Goal: Task Accomplishment & Management: Manage account settings

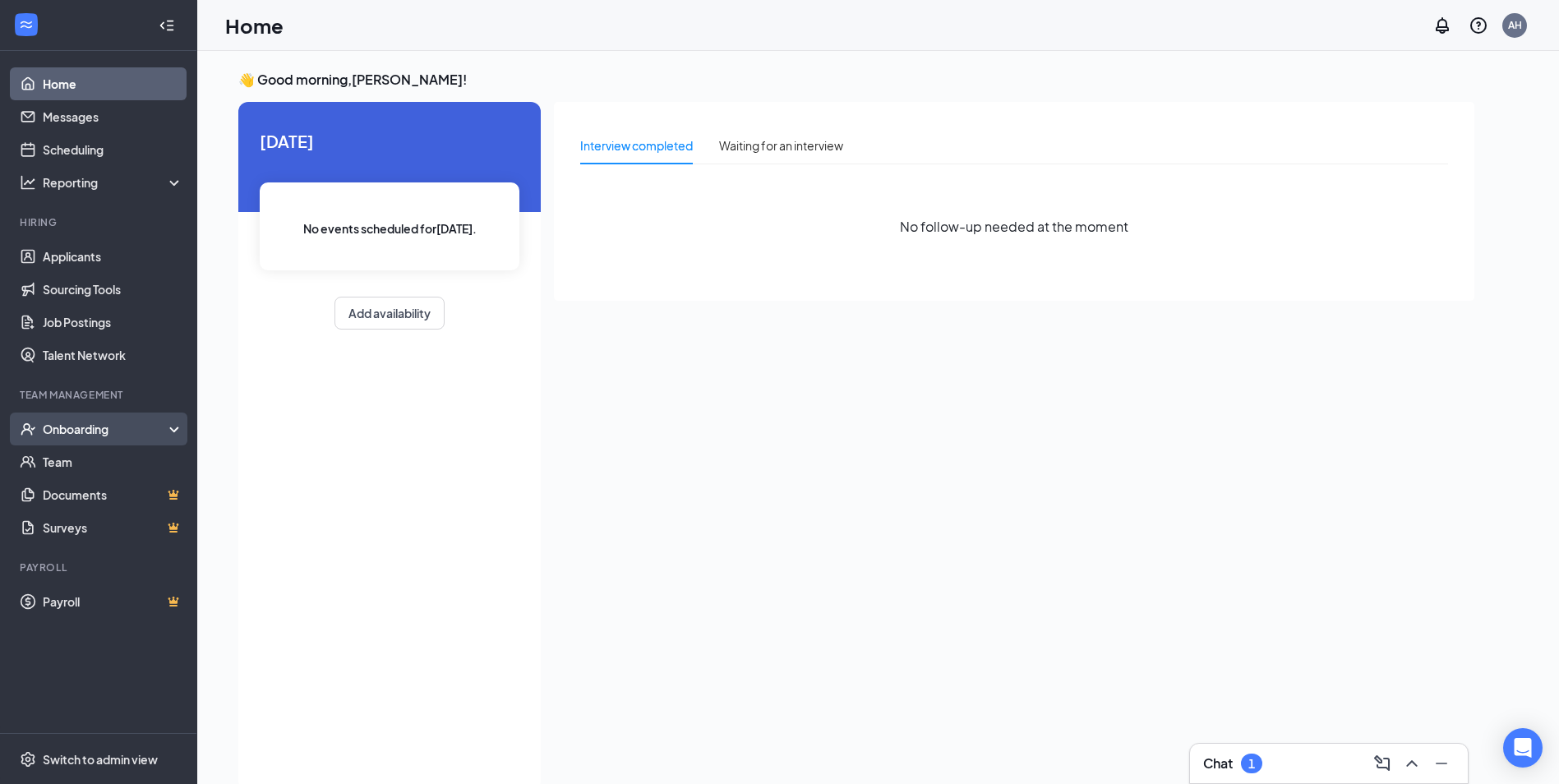
click at [55, 442] on div "Onboarding" at bounding box center [98, 428] width 197 height 33
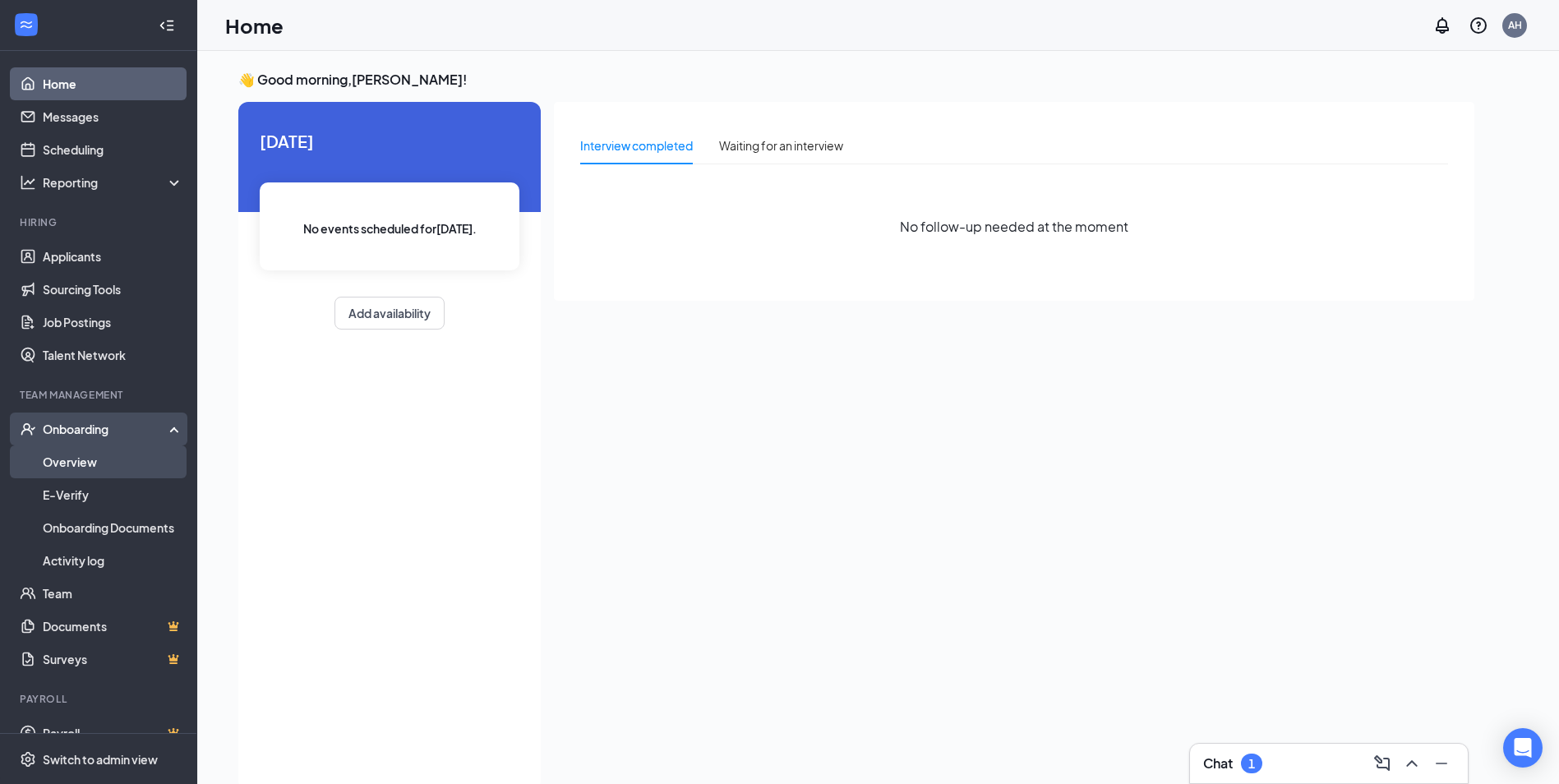
click at [65, 457] on link "Overview" at bounding box center [112, 461] width 141 height 33
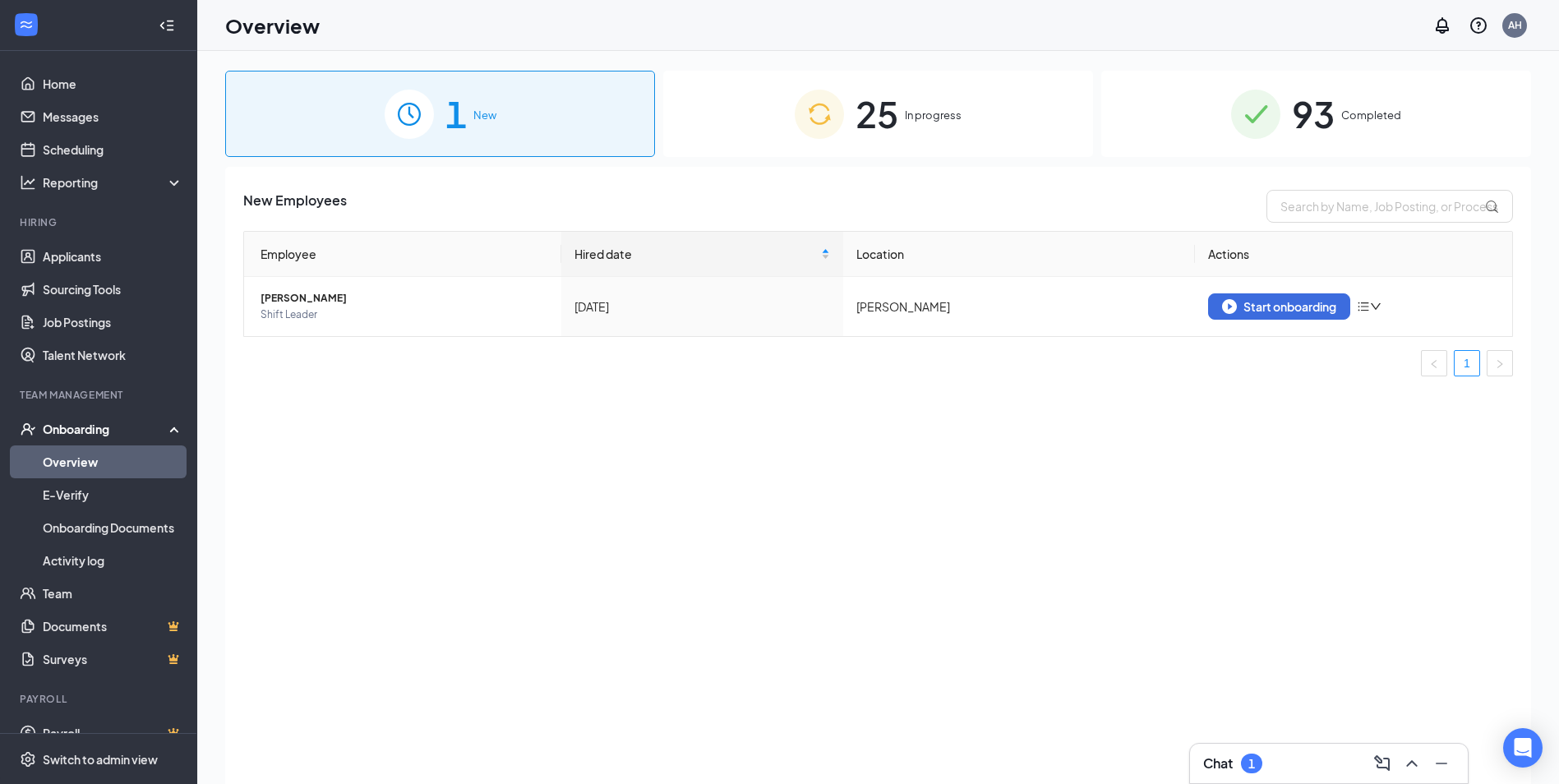
click at [978, 113] on div "25 In progress" at bounding box center [878, 113] width 429 height 86
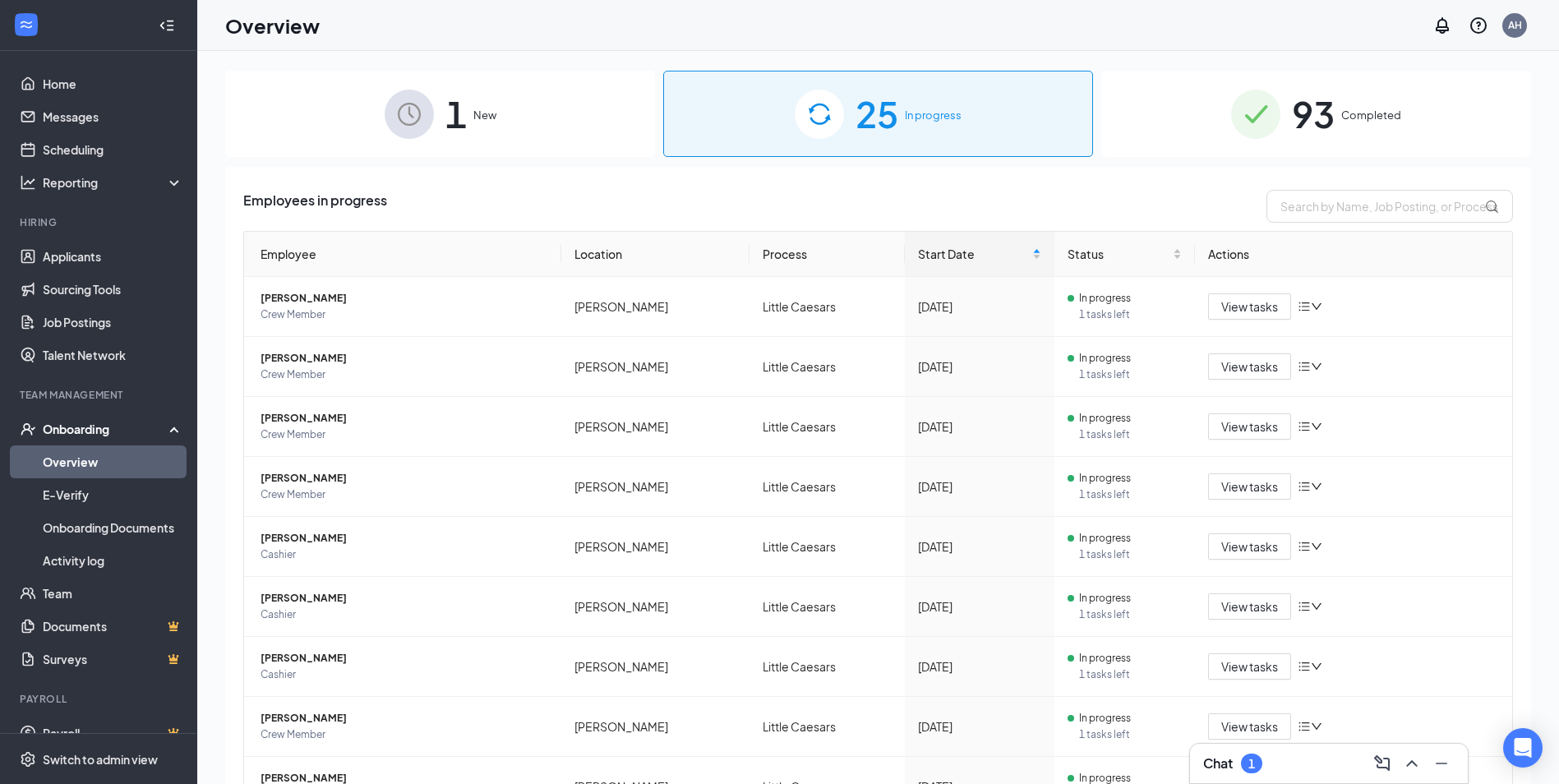
click at [1263, 131] on img at bounding box center [1255, 114] width 49 height 49
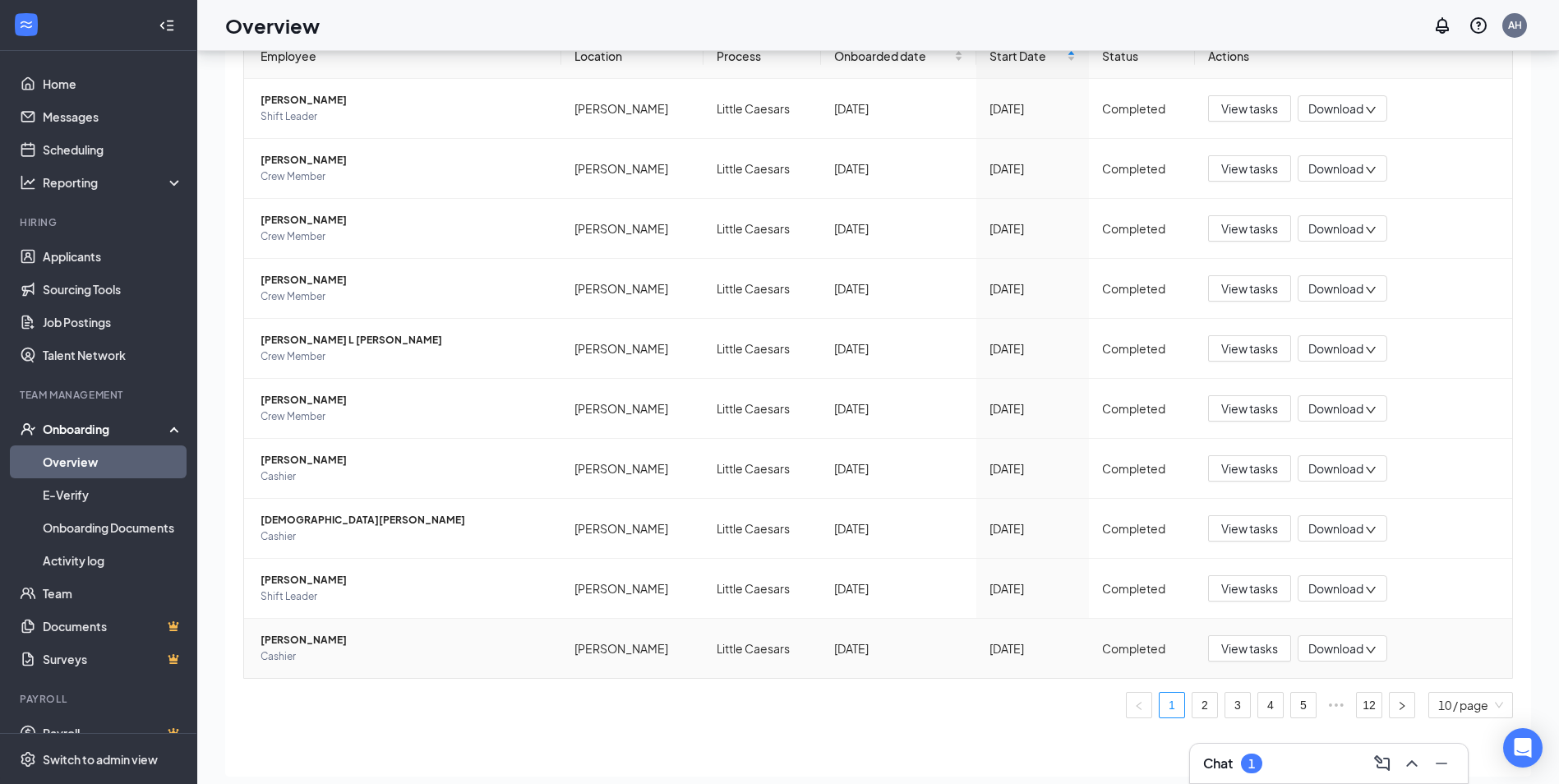
scroll to position [74, 0]
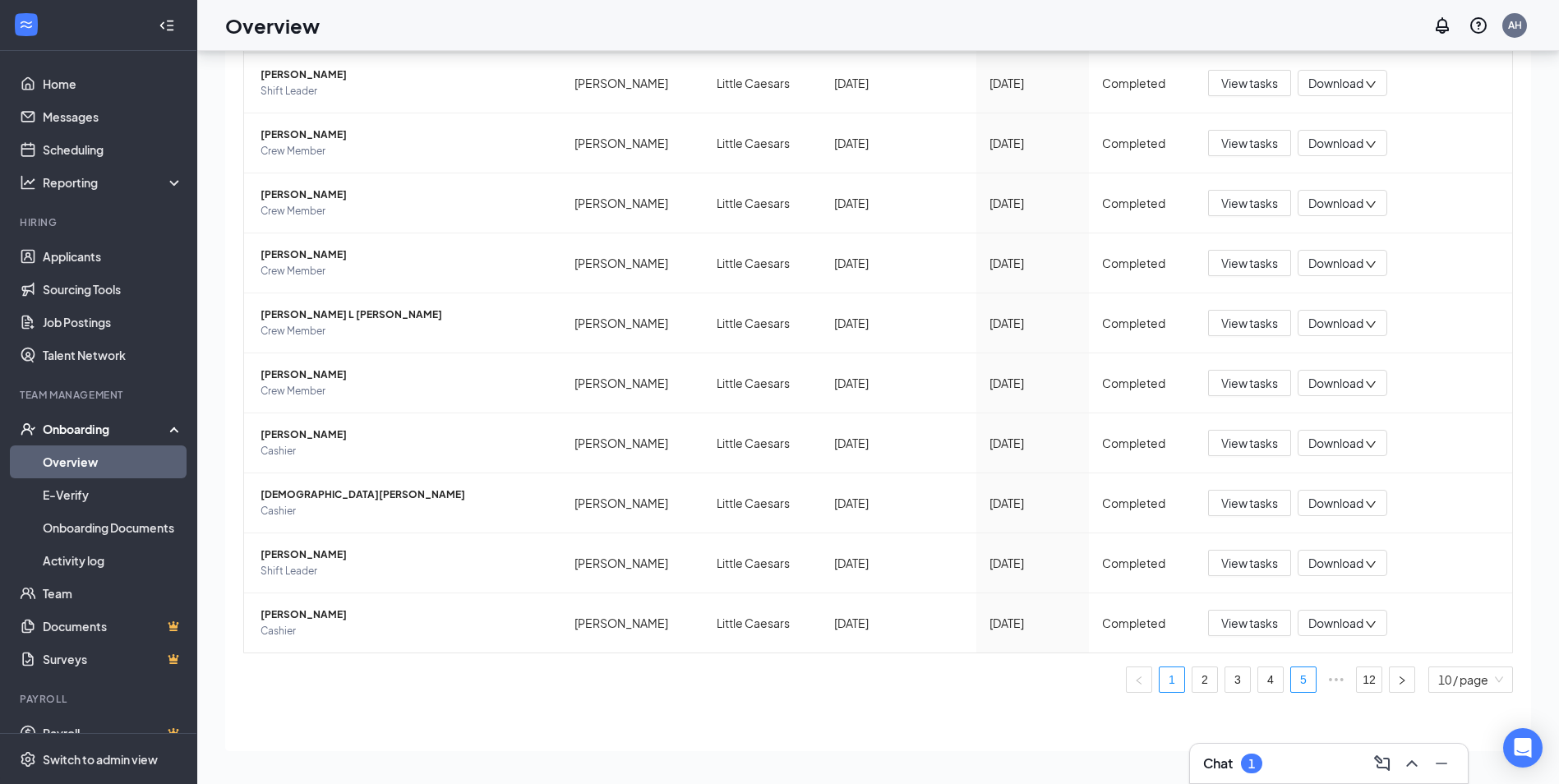
click at [1299, 682] on link "5" at bounding box center [1303, 679] width 25 height 25
click at [1316, 766] on div "Chat 1" at bounding box center [1329, 763] width 251 height 26
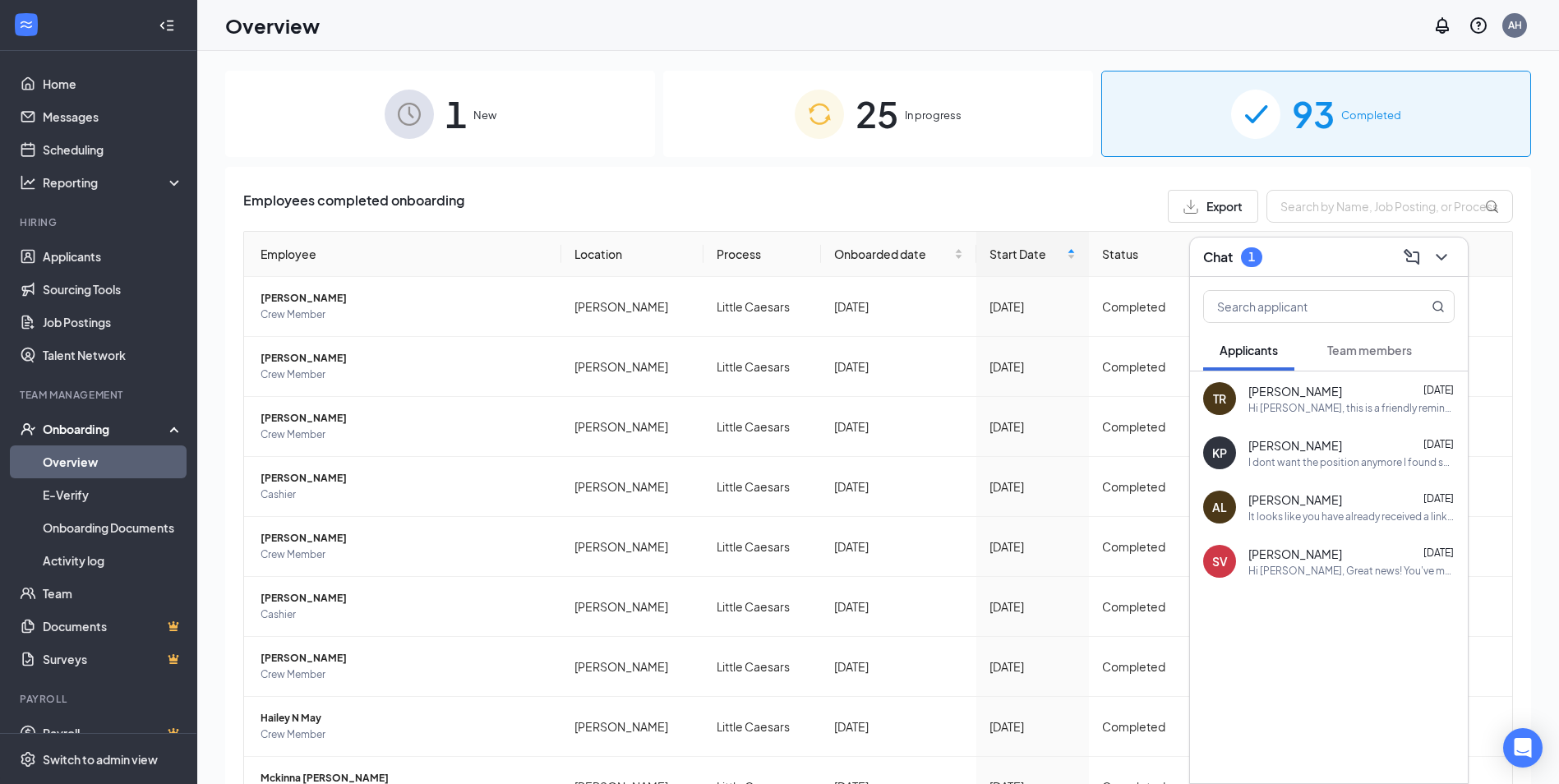
click at [1453, 255] on div "Chat 1" at bounding box center [1329, 258] width 277 height 40
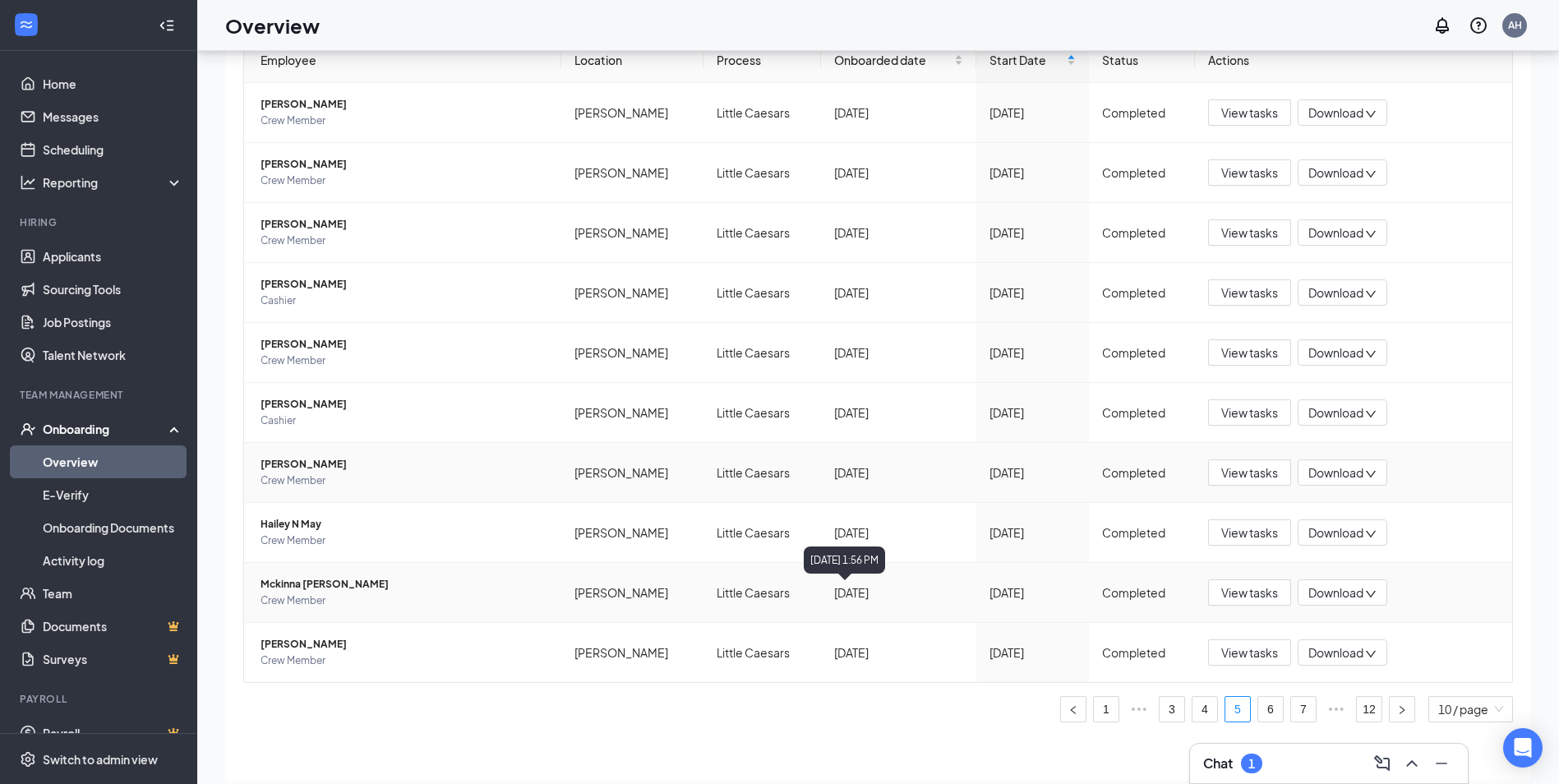
scroll to position [74, 0]
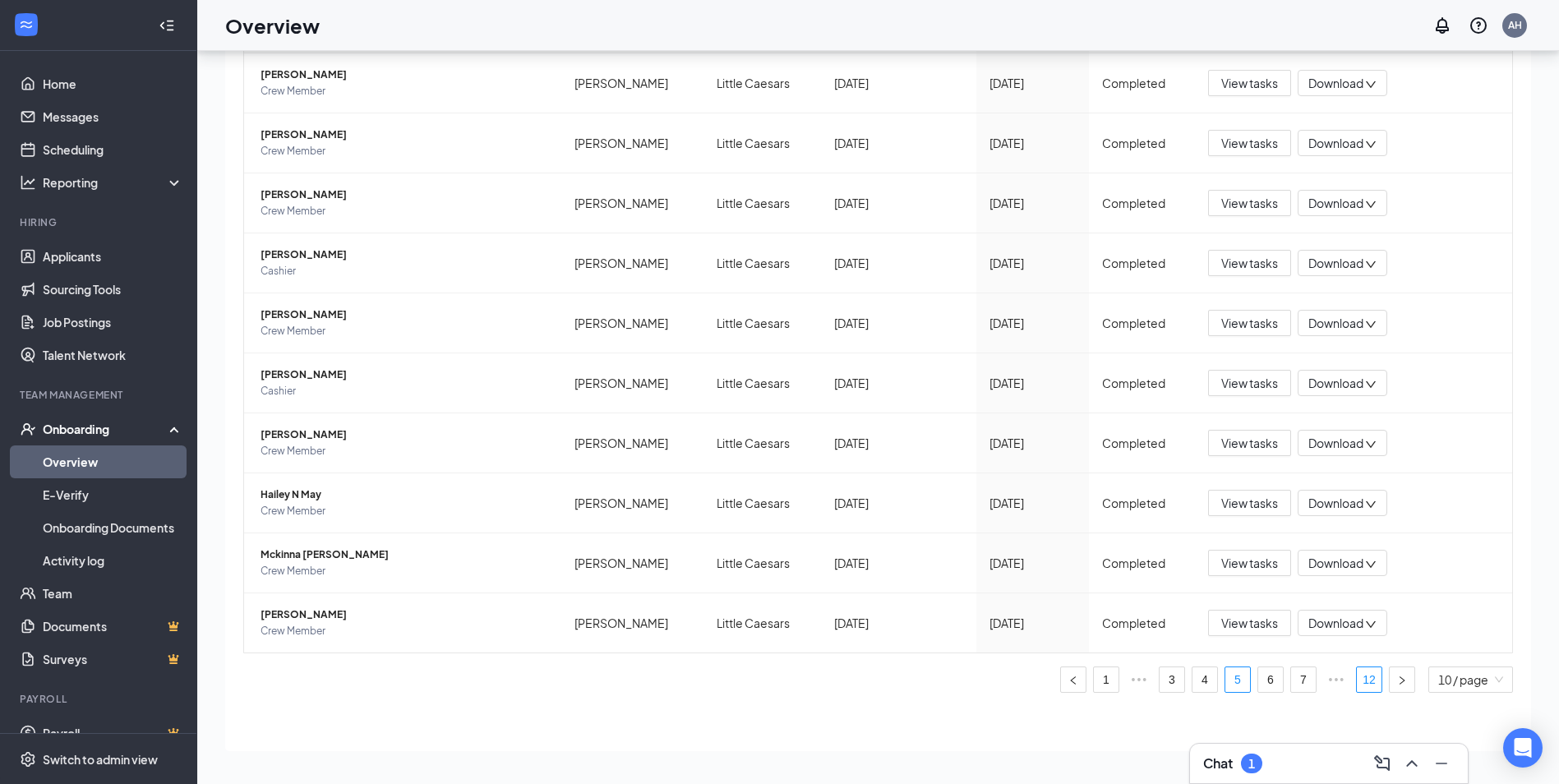
click at [1357, 684] on link "12" at bounding box center [1369, 679] width 25 height 25
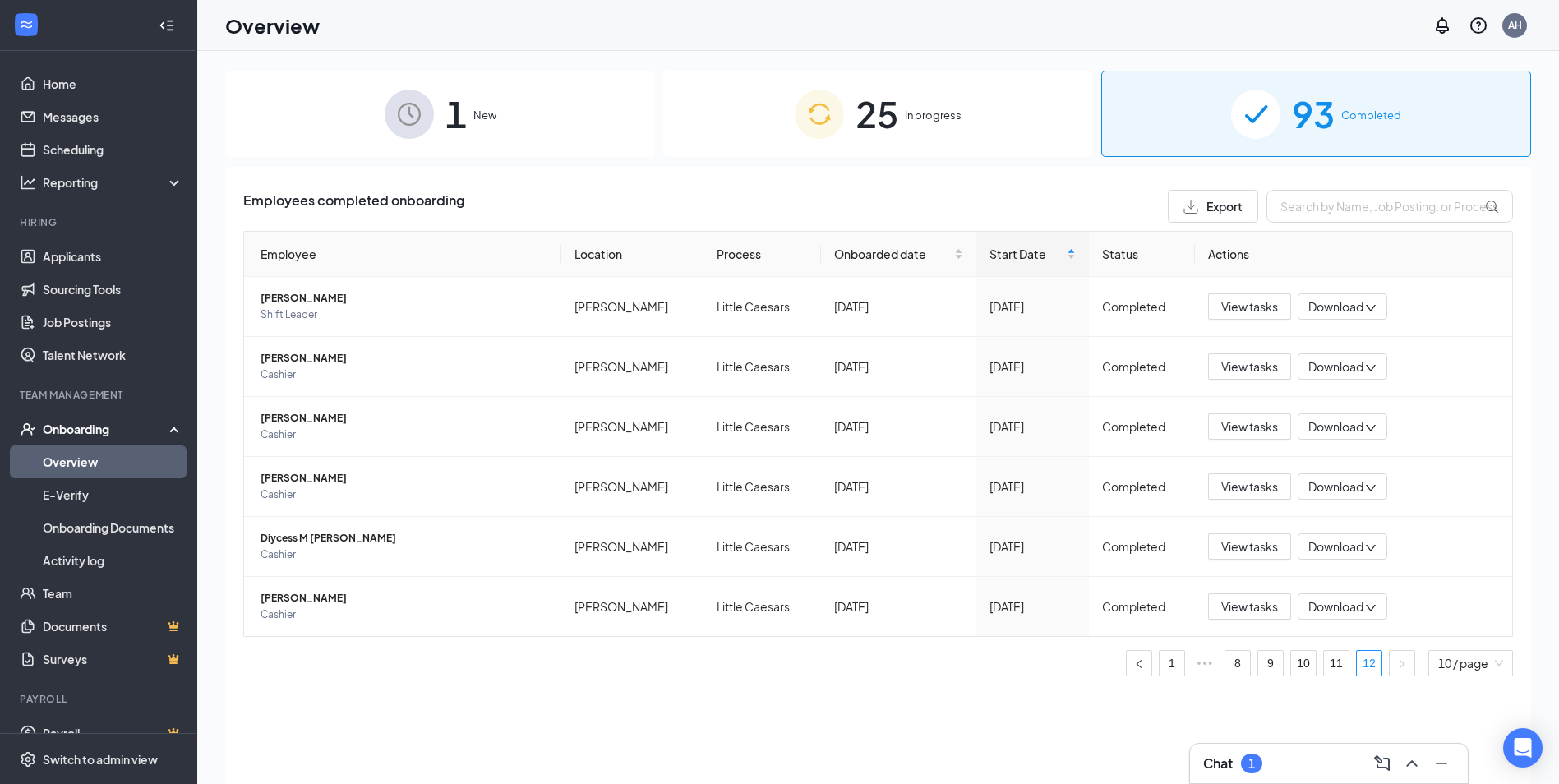
click at [540, 96] on div "1 New" at bounding box center [440, 113] width 429 height 86
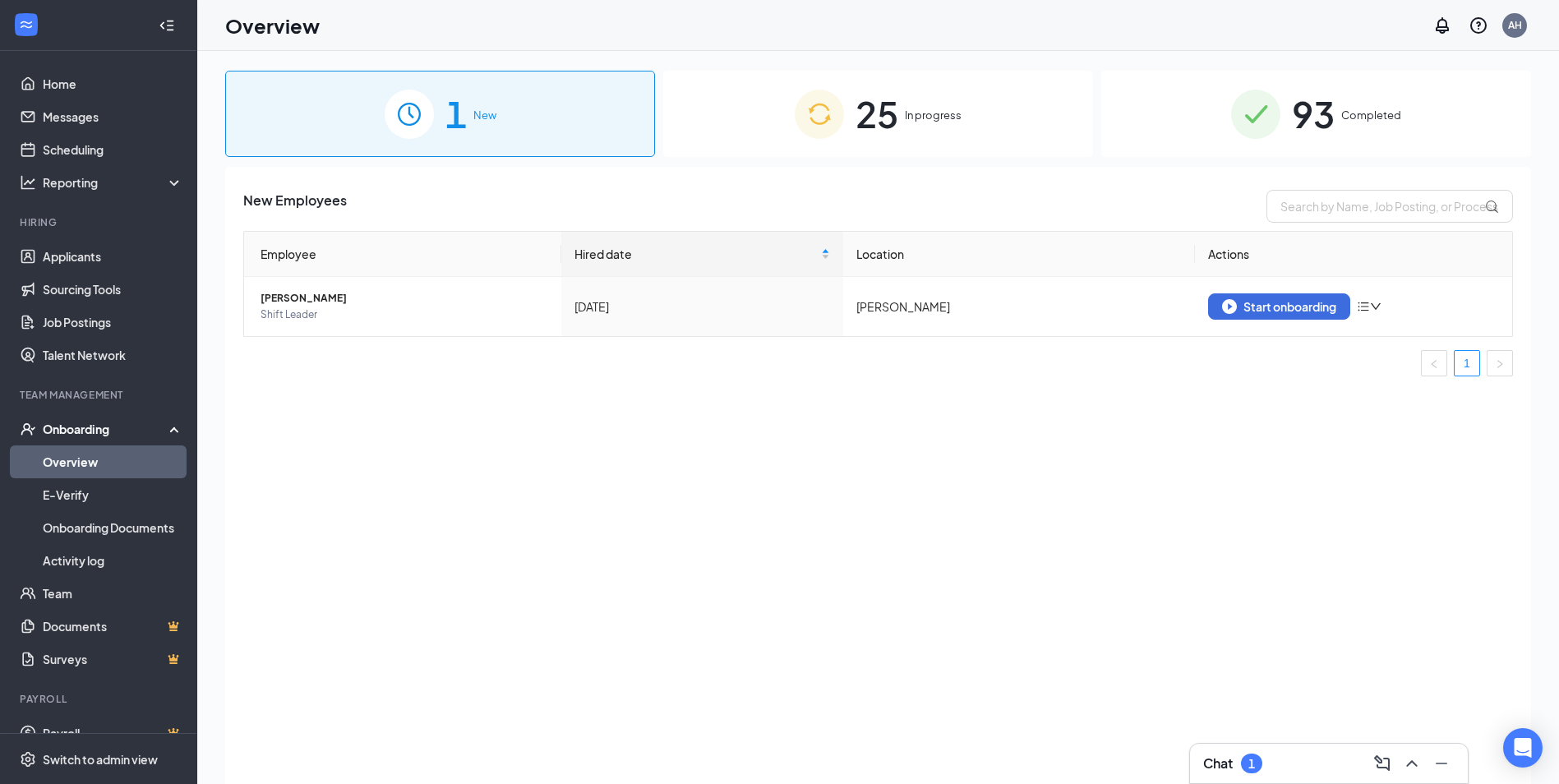
click at [913, 122] on span "In progress" at bounding box center [933, 114] width 57 height 16
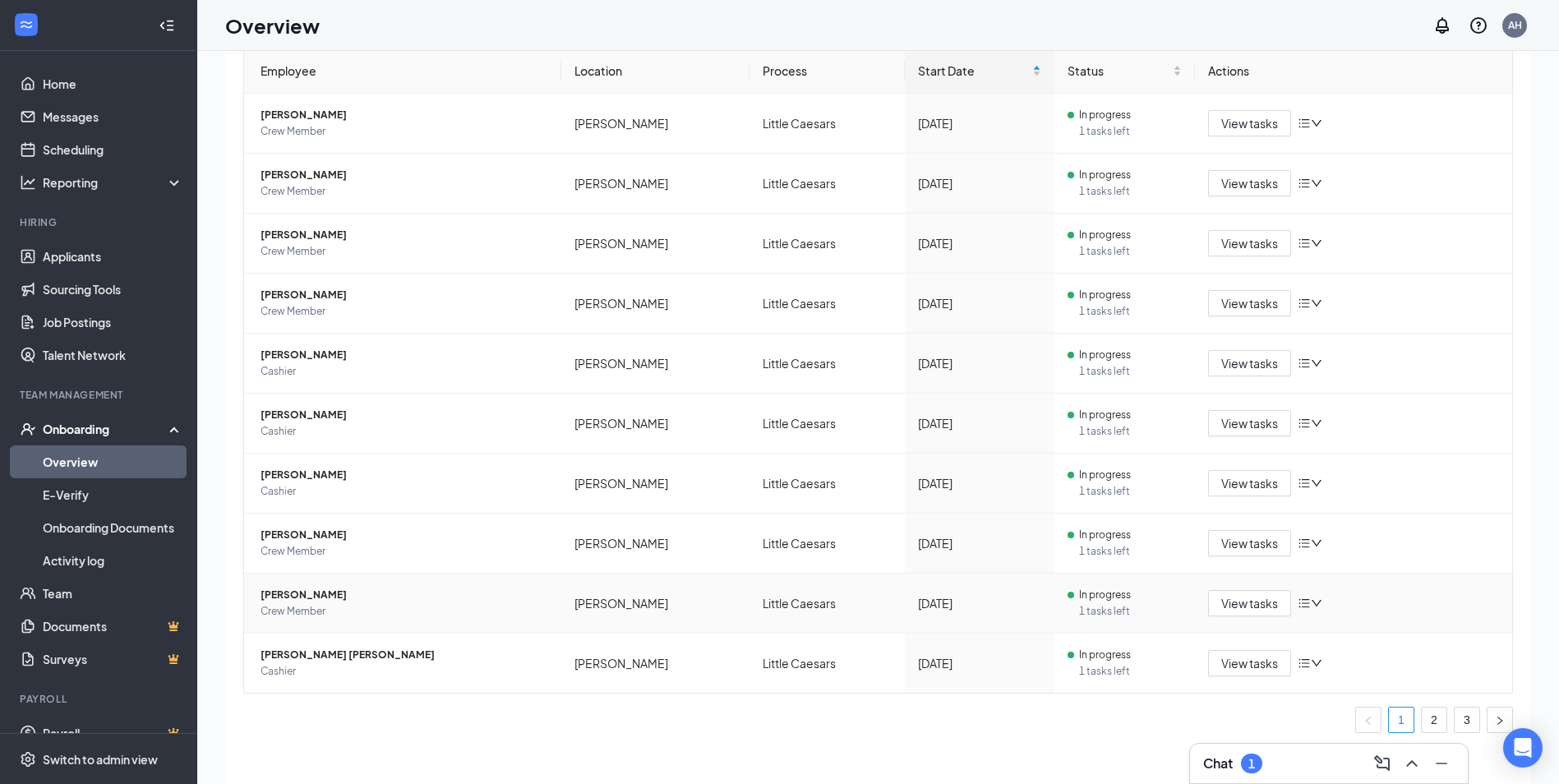
scroll to position [74, 0]
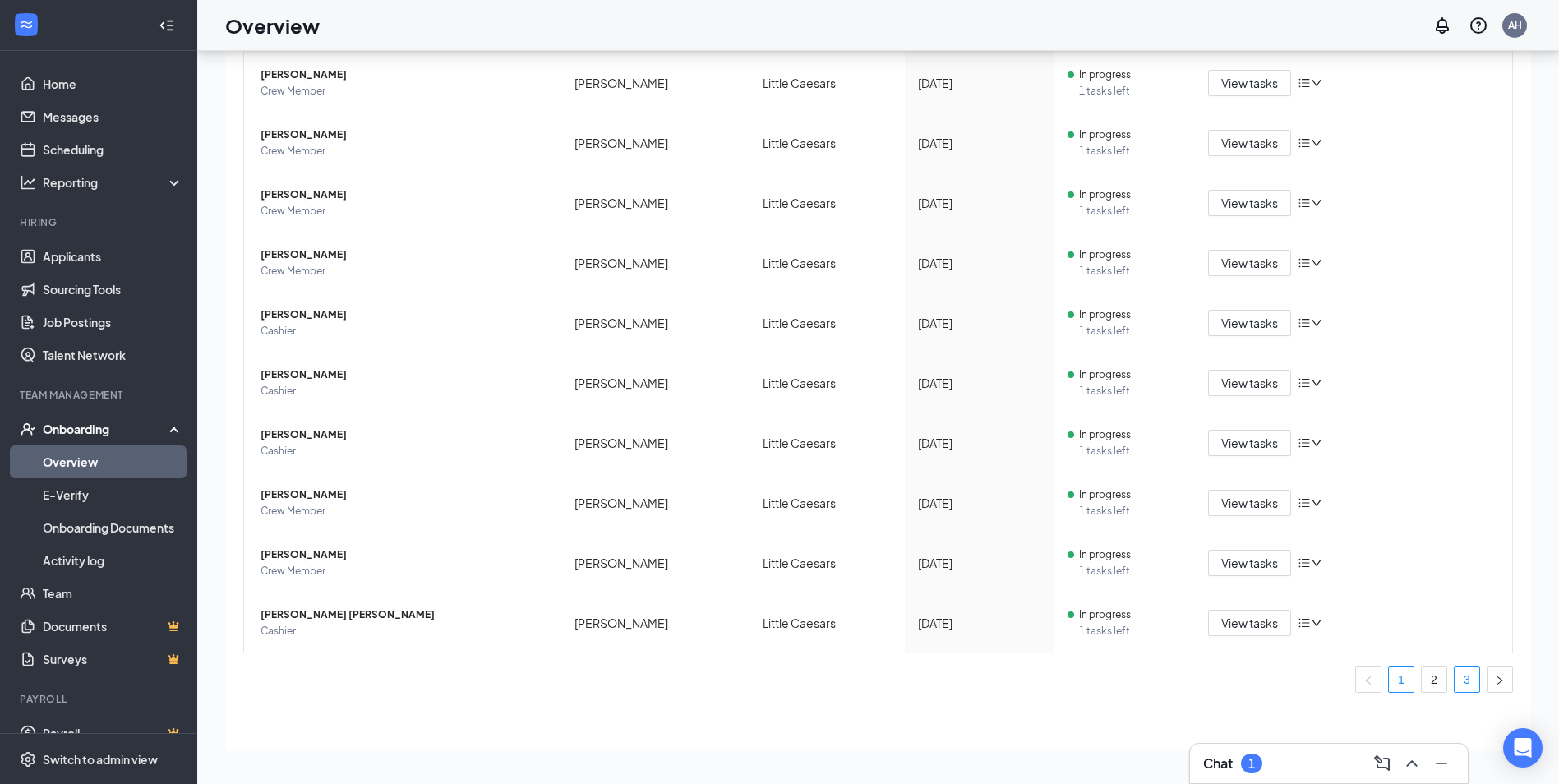
click at [1459, 685] on link "3" at bounding box center [1467, 679] width 25 height 25
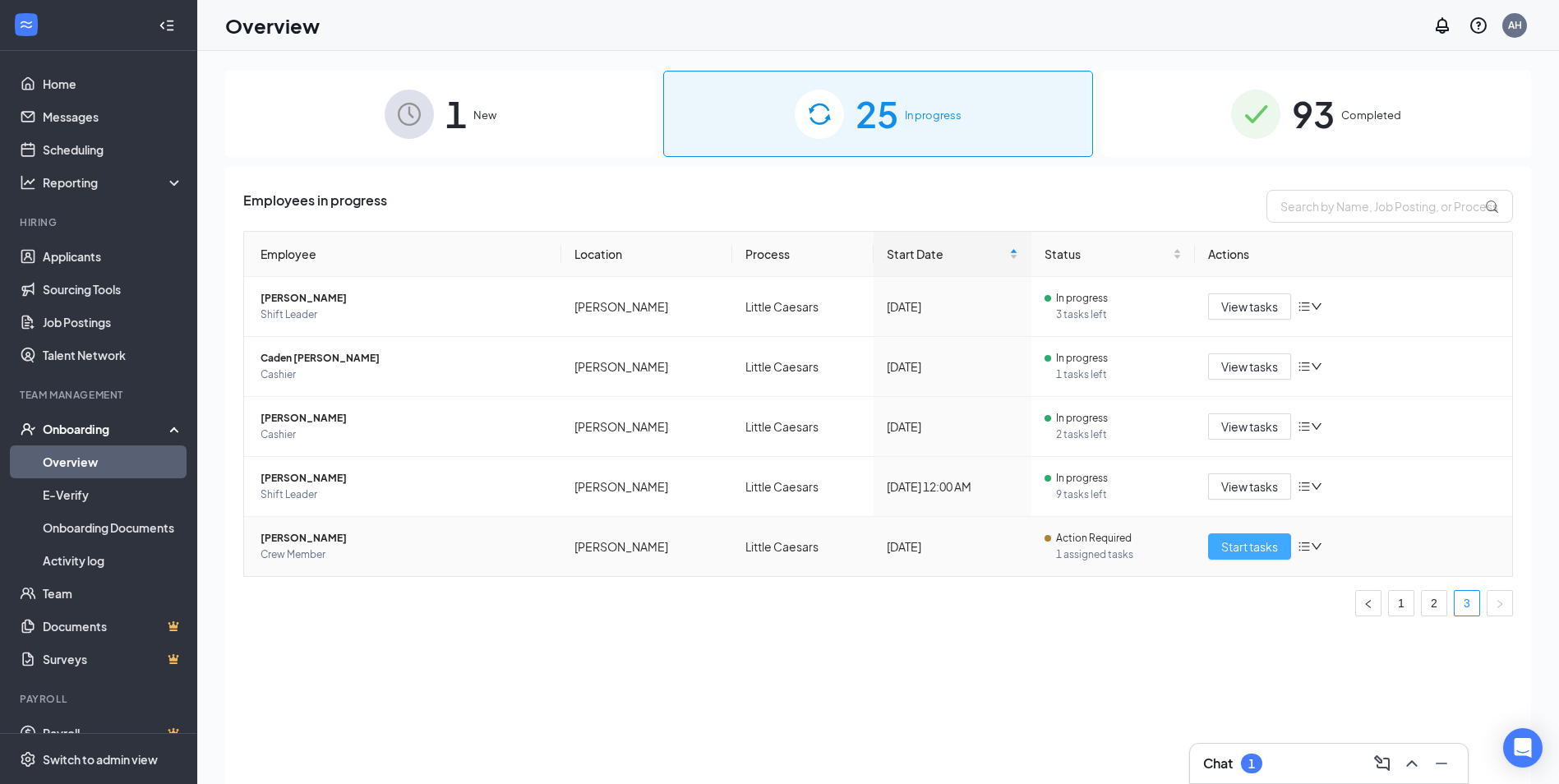
click at [1249, 539] on span "Start tasks" at bounding box center [1249, 546] width 57 height 18
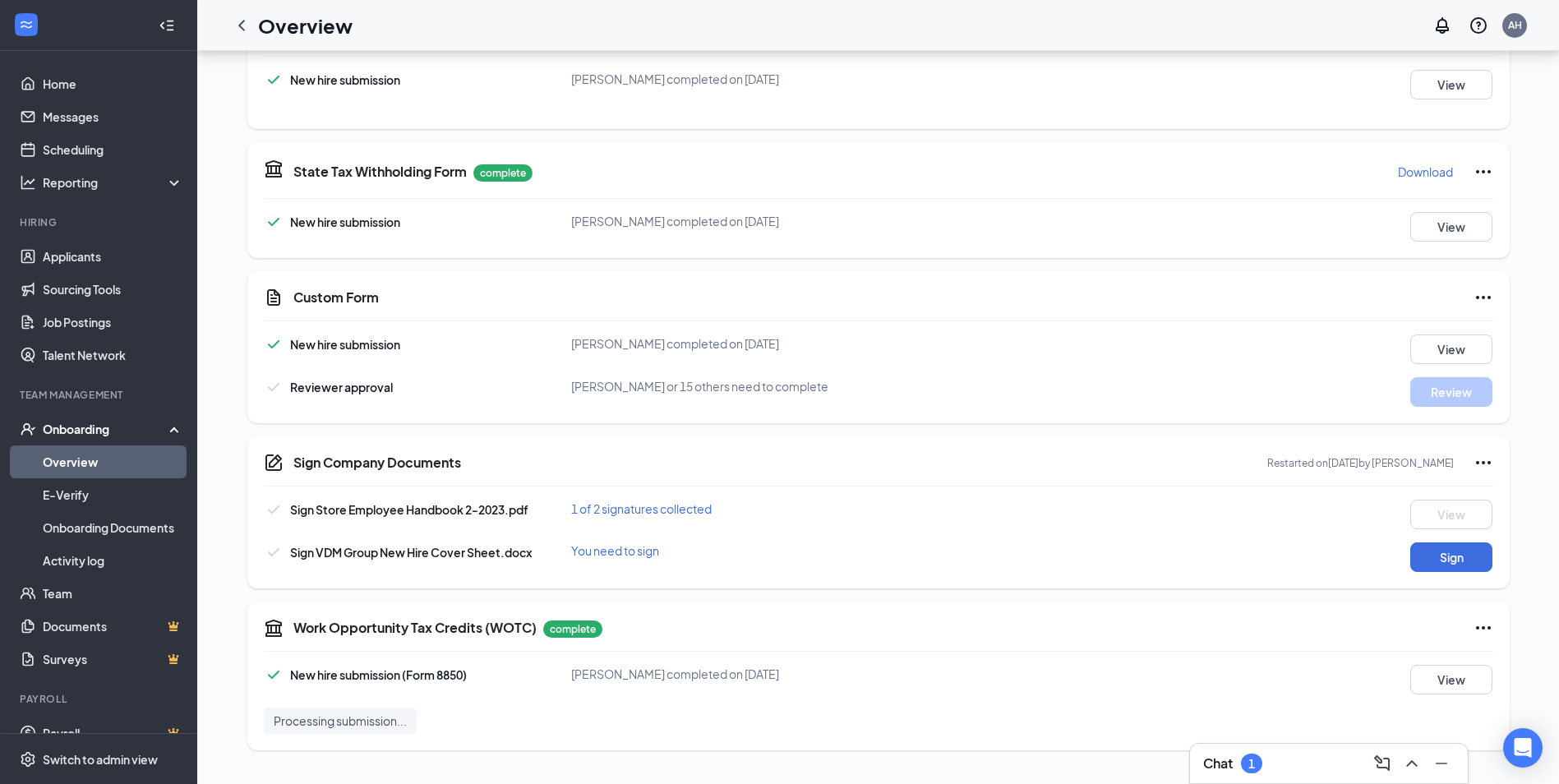
scroll to position [492, 0]
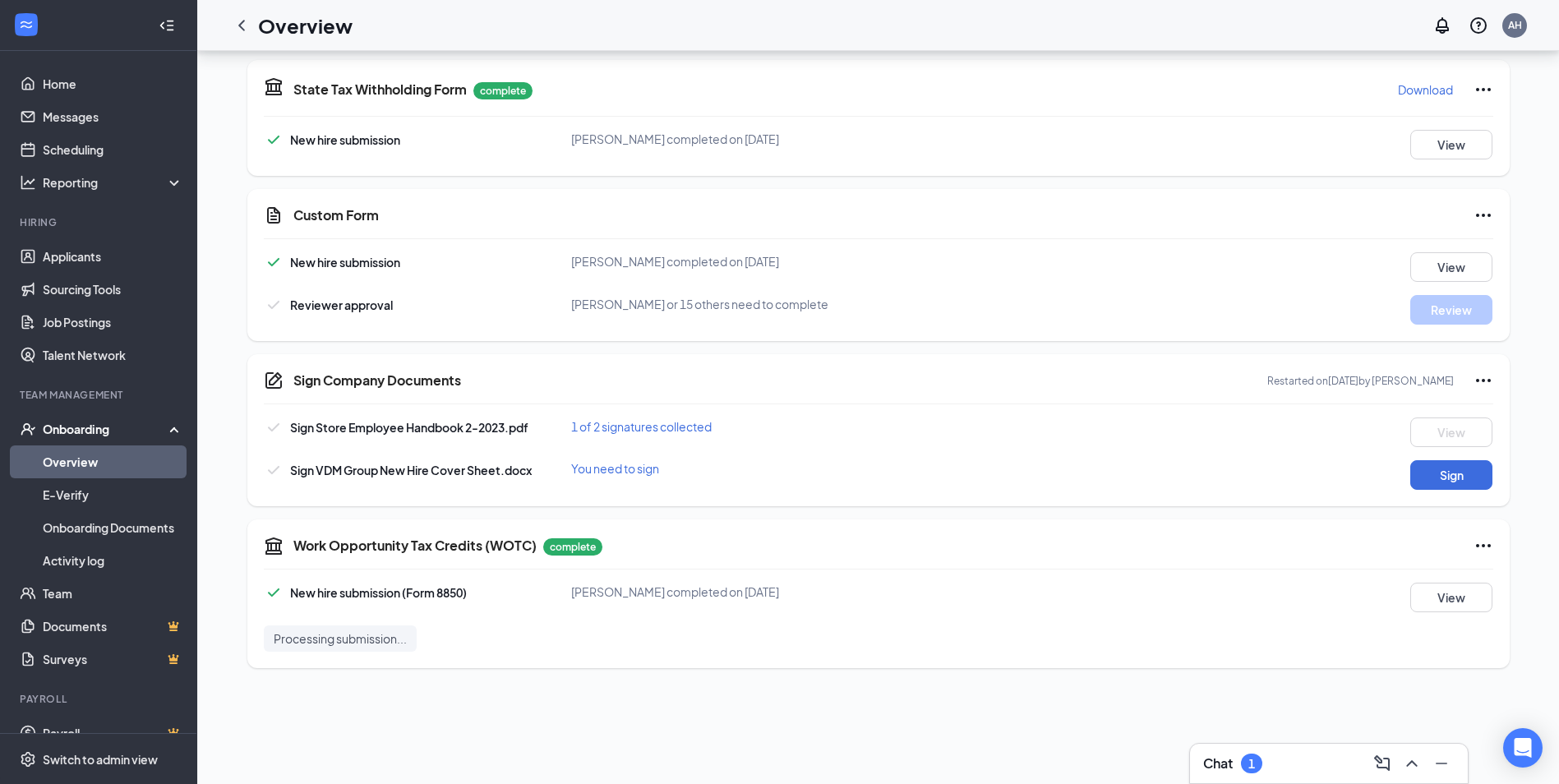
click at [1273, 752] on div "Chat 1" at bounding box center [1329, 763] width 251 height 26
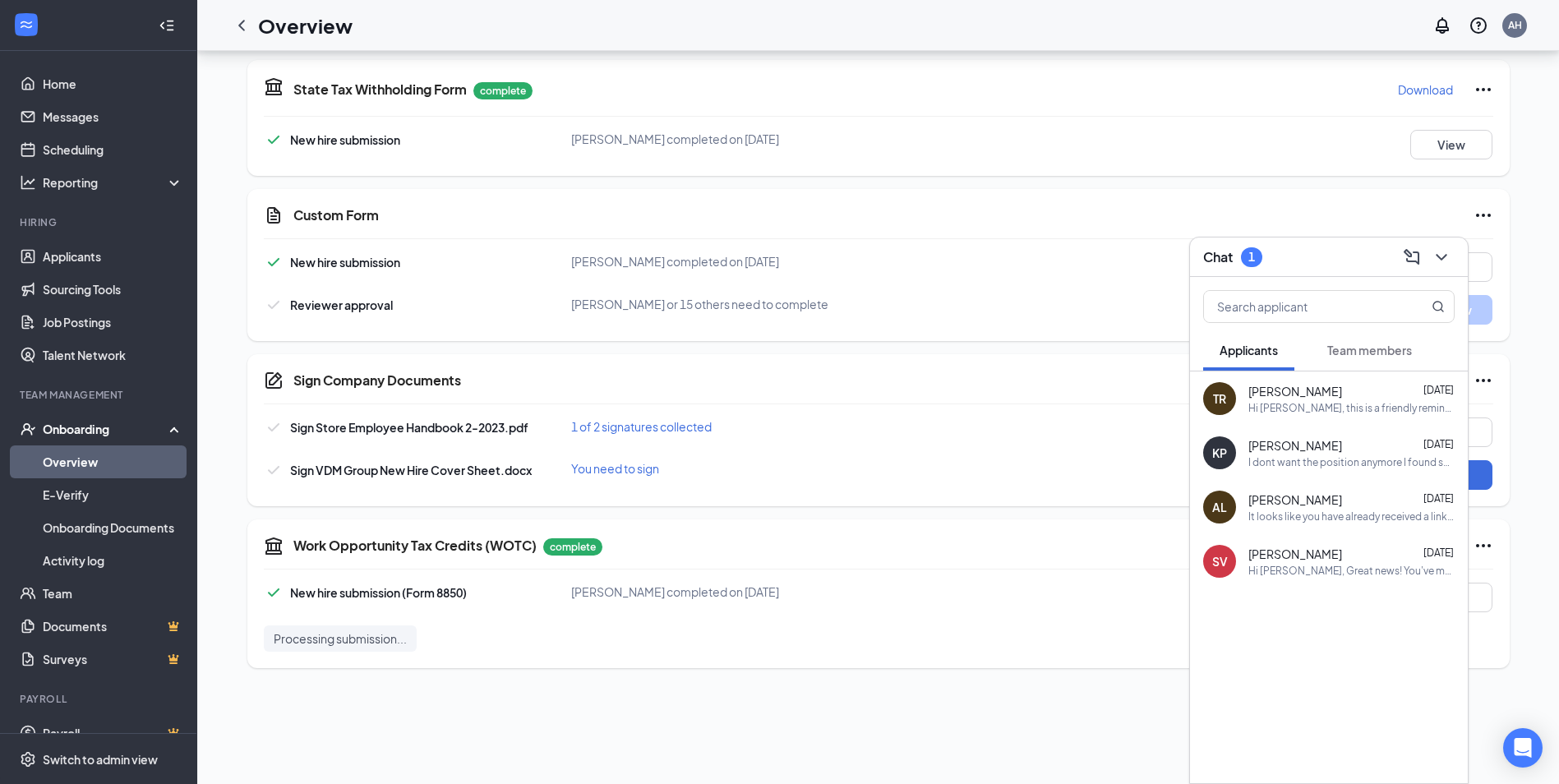
click at [1356, 364] on button "Team members" at bounding box center [1369, 350] width 118 height 42
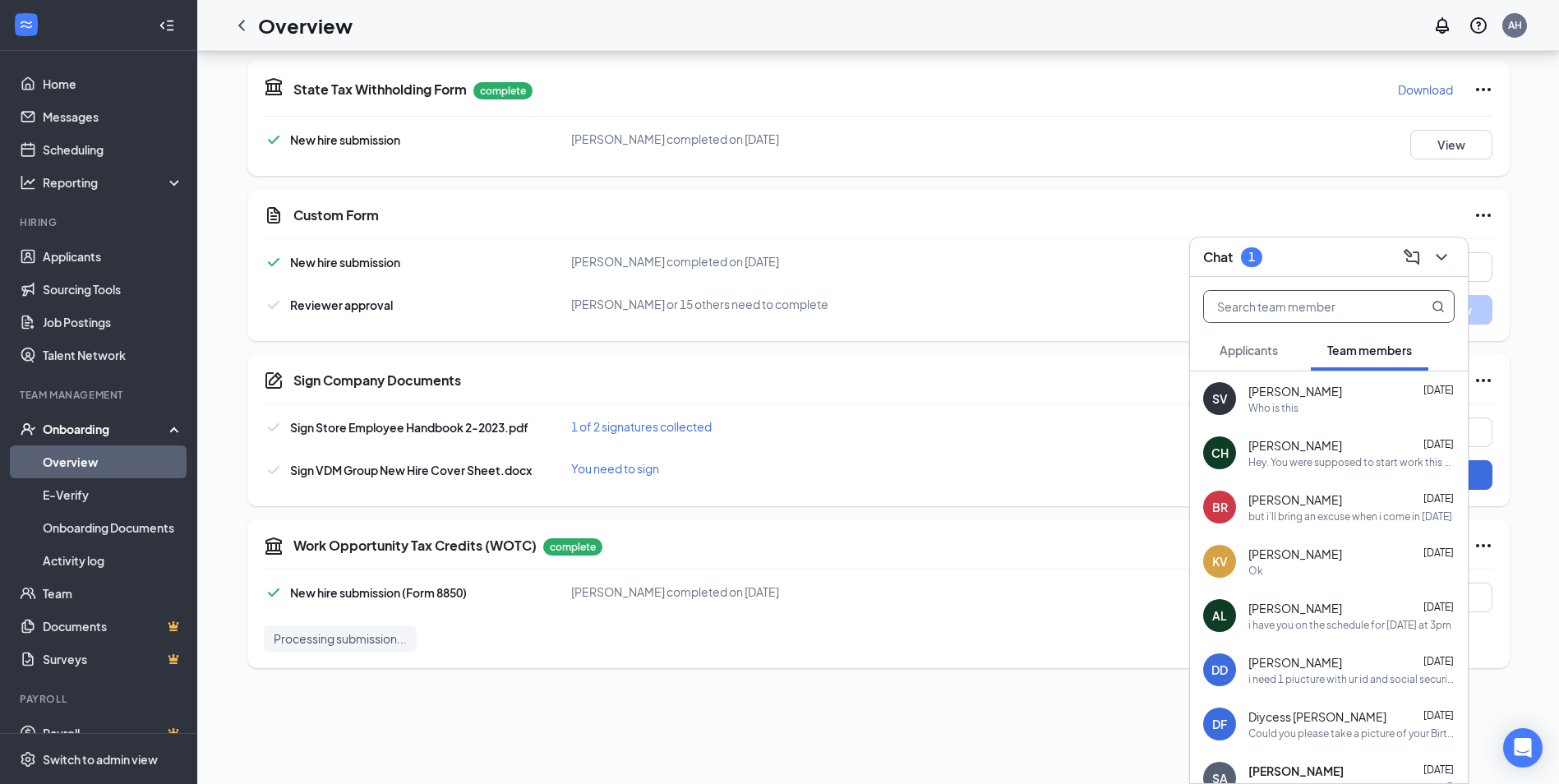
click at [1297, 302] on input "text" at bounding box center [1301, 306] width 194 height 31
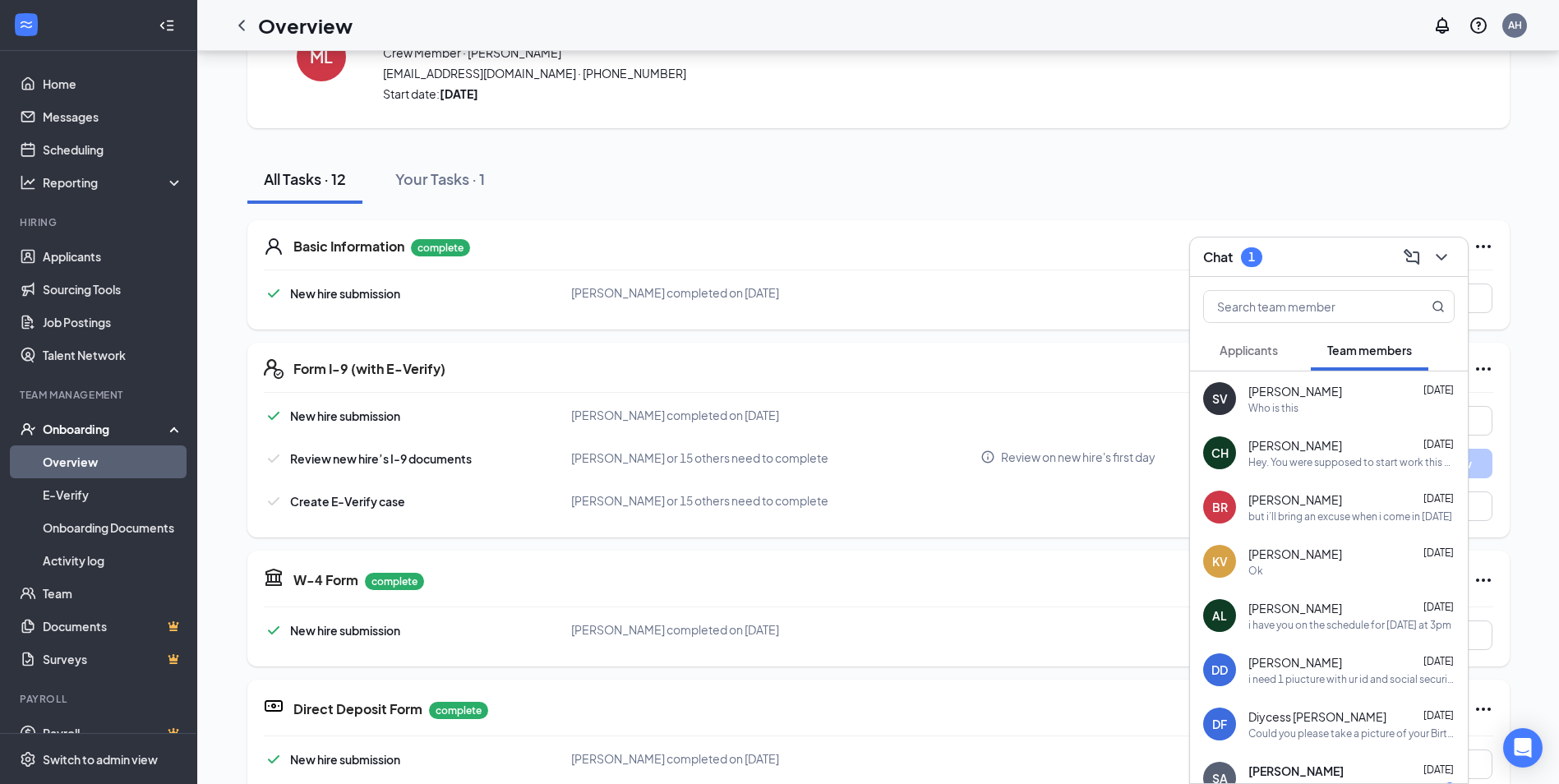
scroll to position [0, 0]
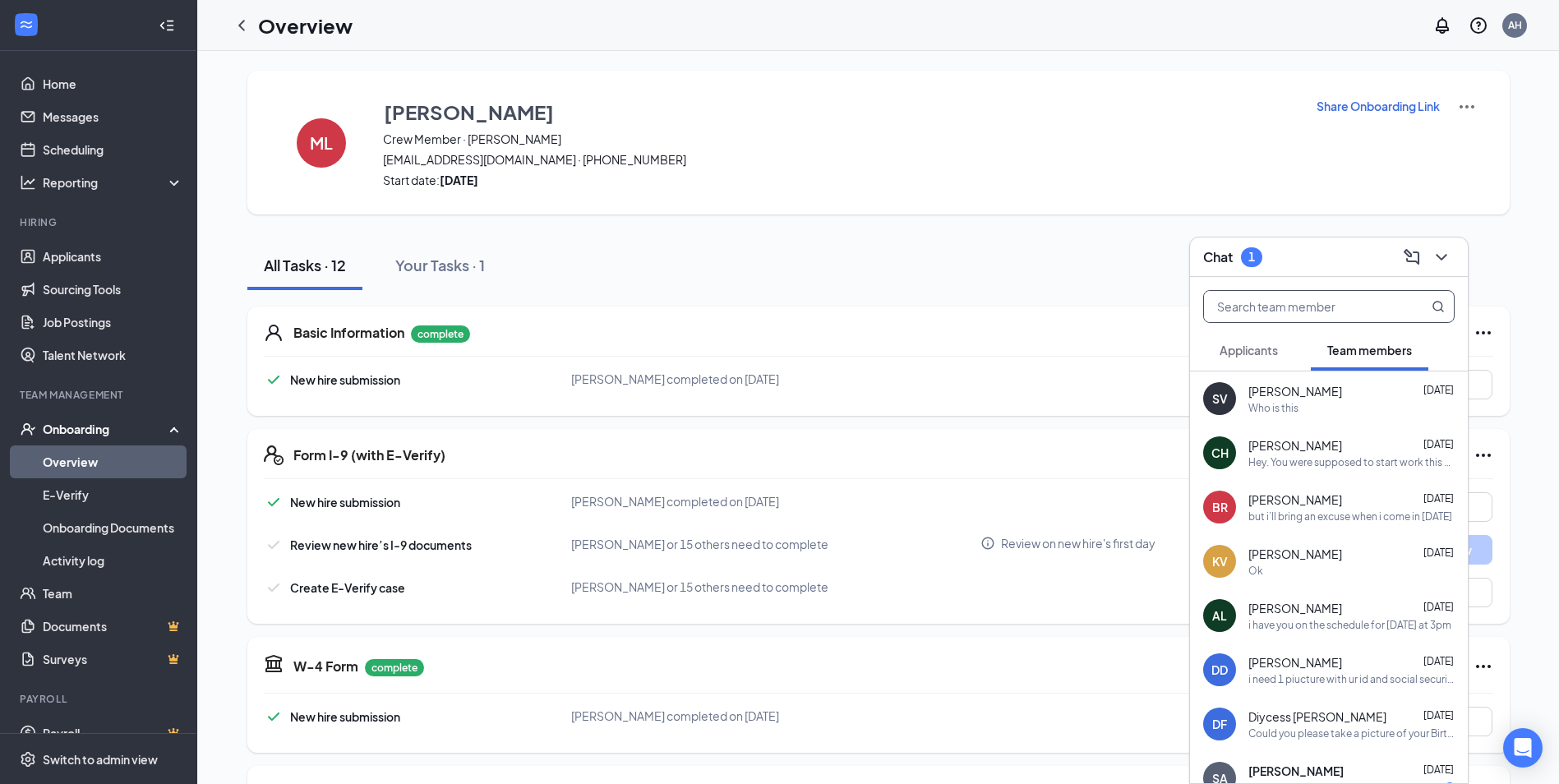
click at [1285, 321] on input "text" at bounding box center [1301, 306] width 194 height 31
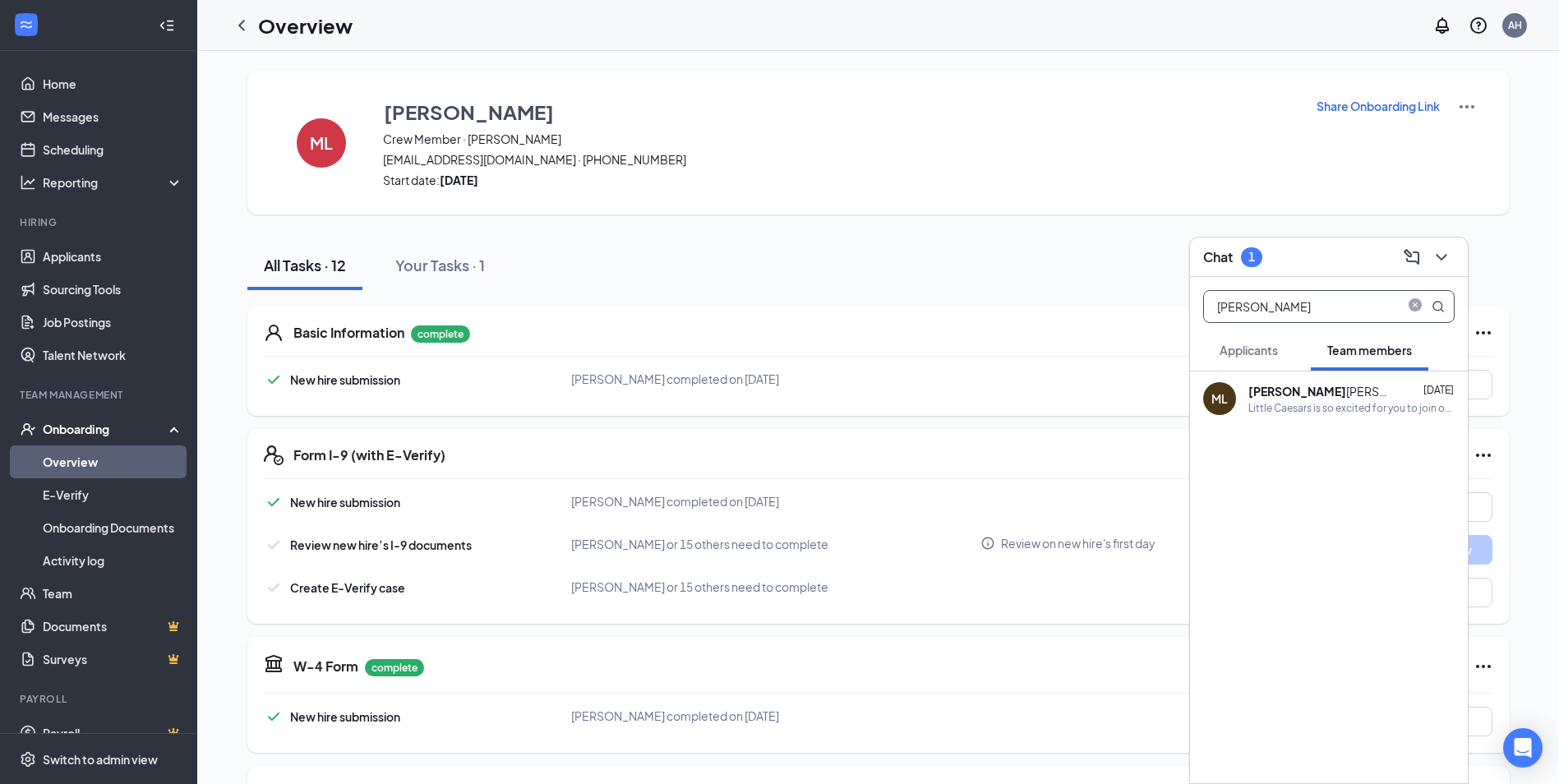
type input "[PERSON_NAME]"
click at [1287, 390] on b "[PERSON_NAME]" at bounding box center [1298, 392] width 98 height 15
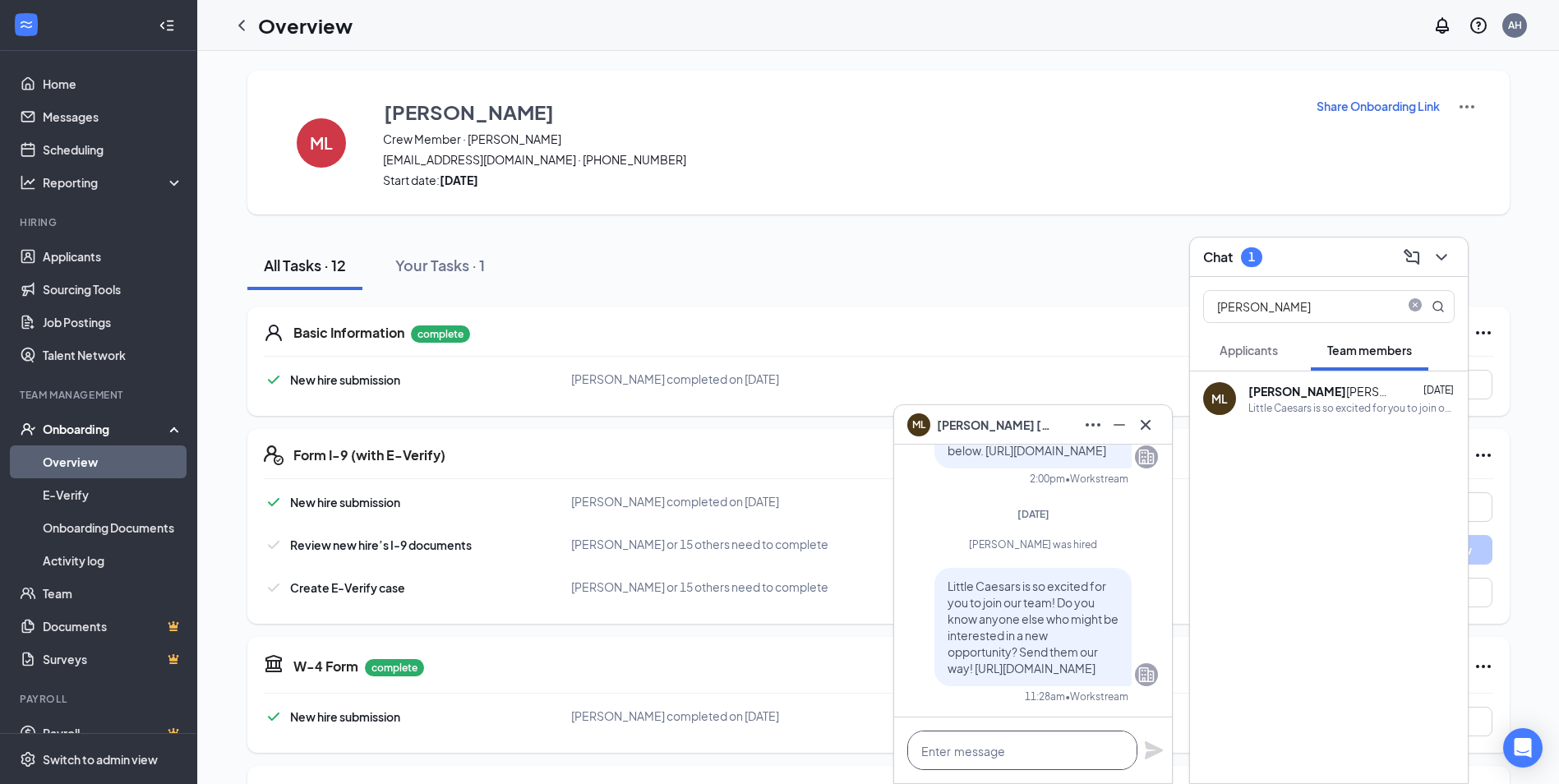
click at [1033, 740] on textarea at bounding box center [1022, 750] width 230 height 40
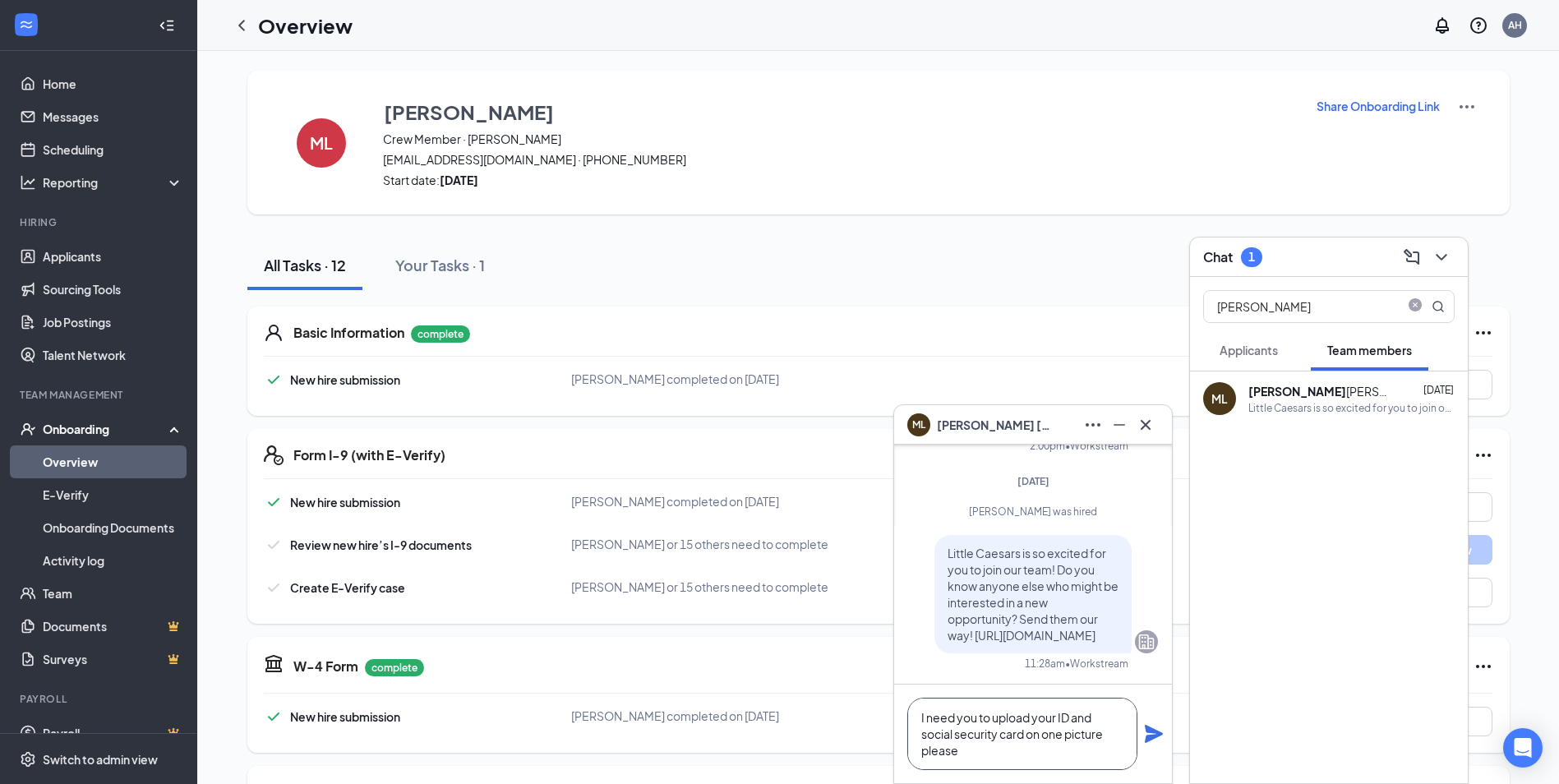
type textarea "I need you to upload your ID and social security card on one picture please"
click at [1161, 737] on icon "Plane" at bounding box center [1153, 733] width 20 height 20
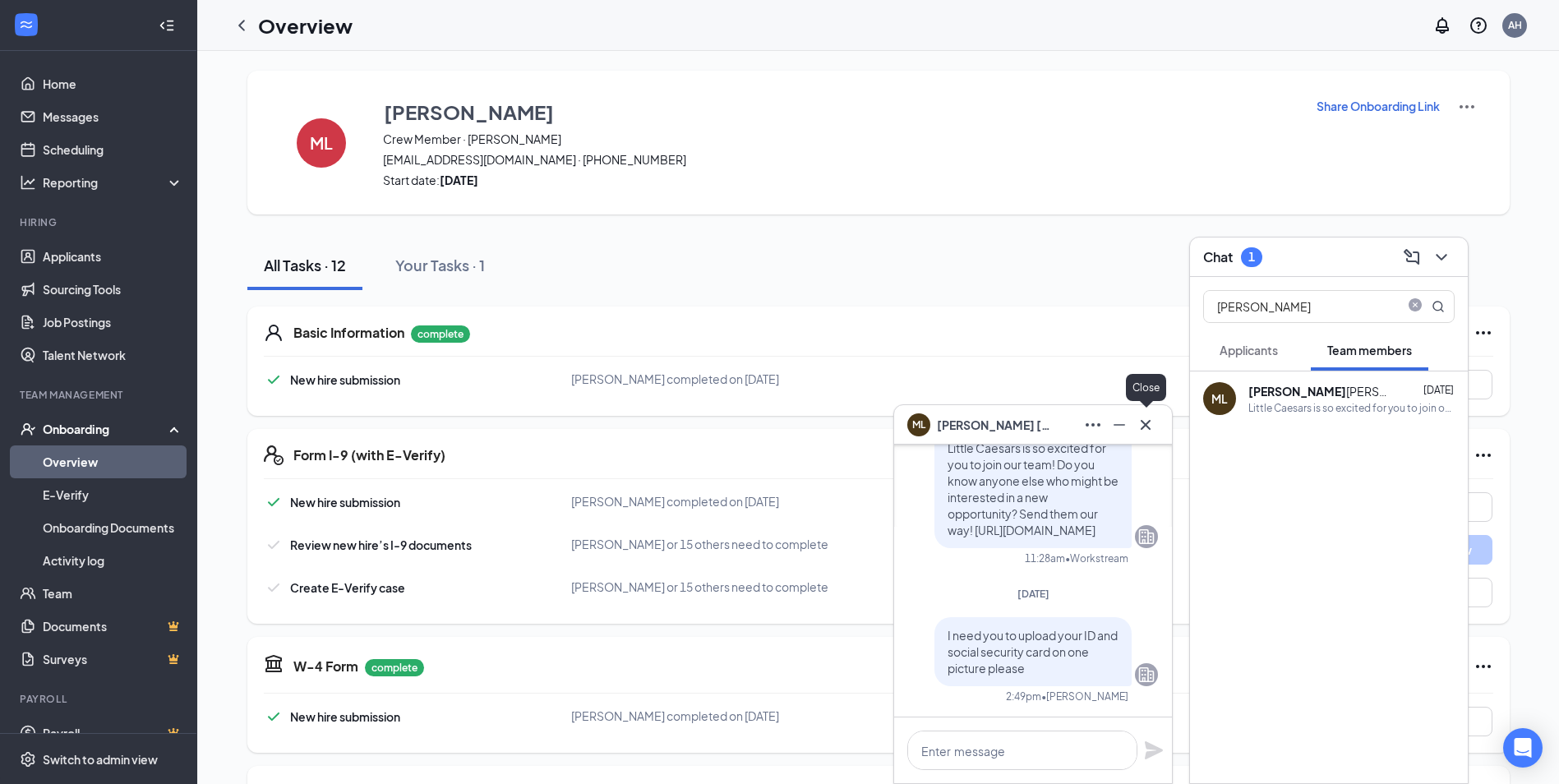
click at [1136, 416] on icon "Cross" at bounding box center [1145, 425] width 20 height 20
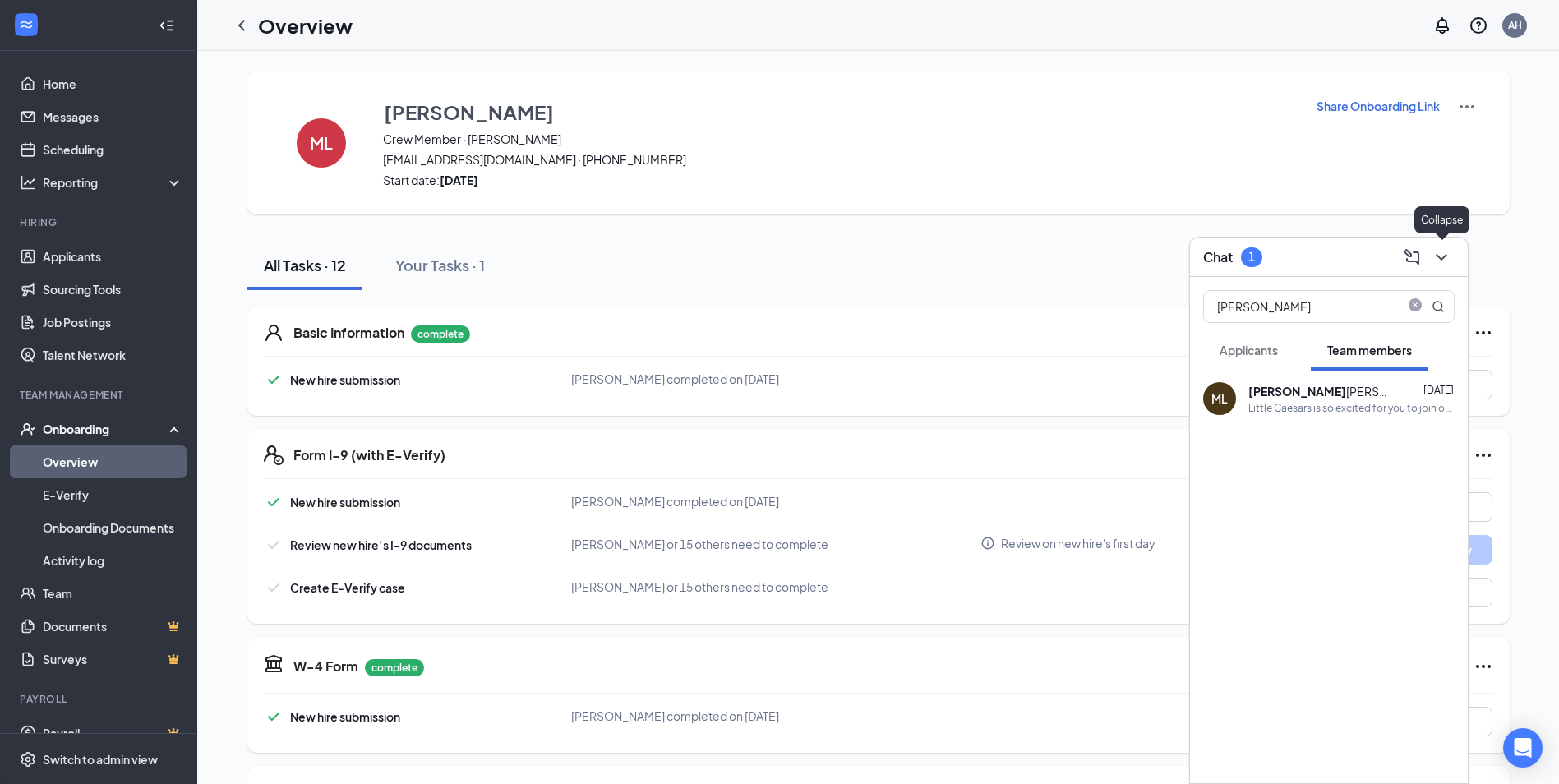
click at [1453, 253] on button at bounding box center [1441, 258] width 26 height 26
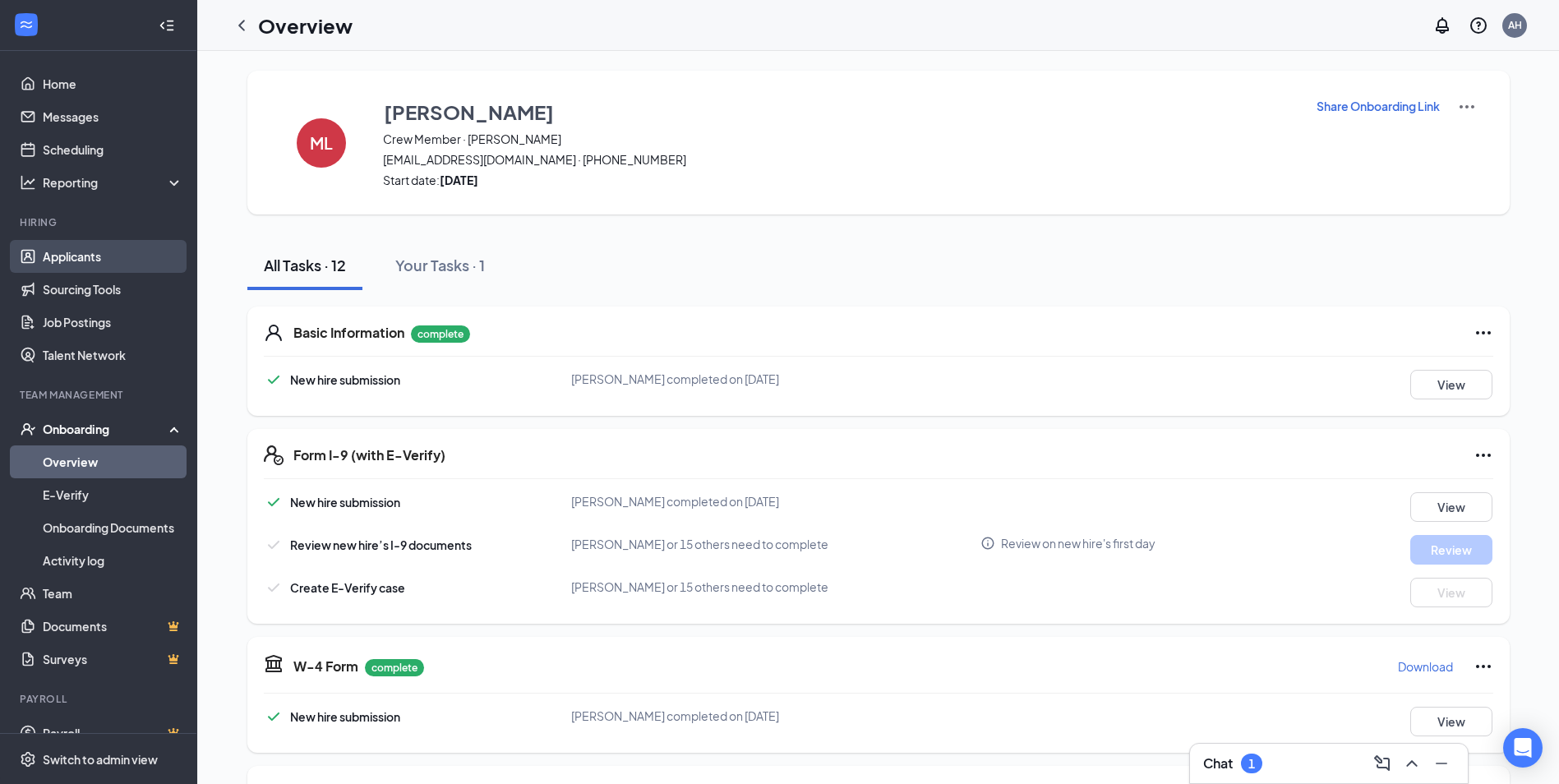
click at [78, 247] on link "Applicants" at bounding box center [112, 256] width 141 height 33
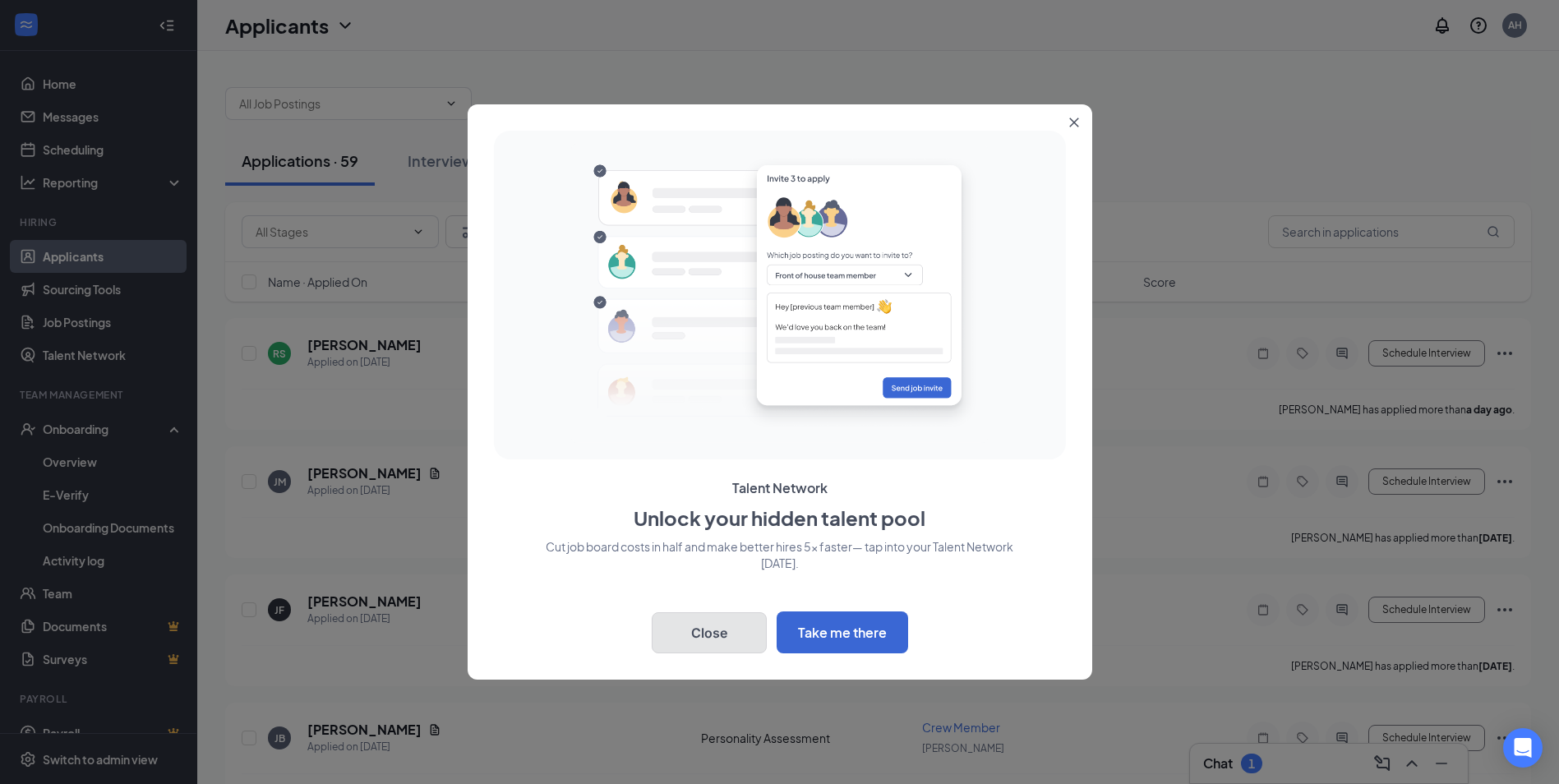
click at [723, 649] on button "Close" at bounding box center [710, 633] width 115 height 42
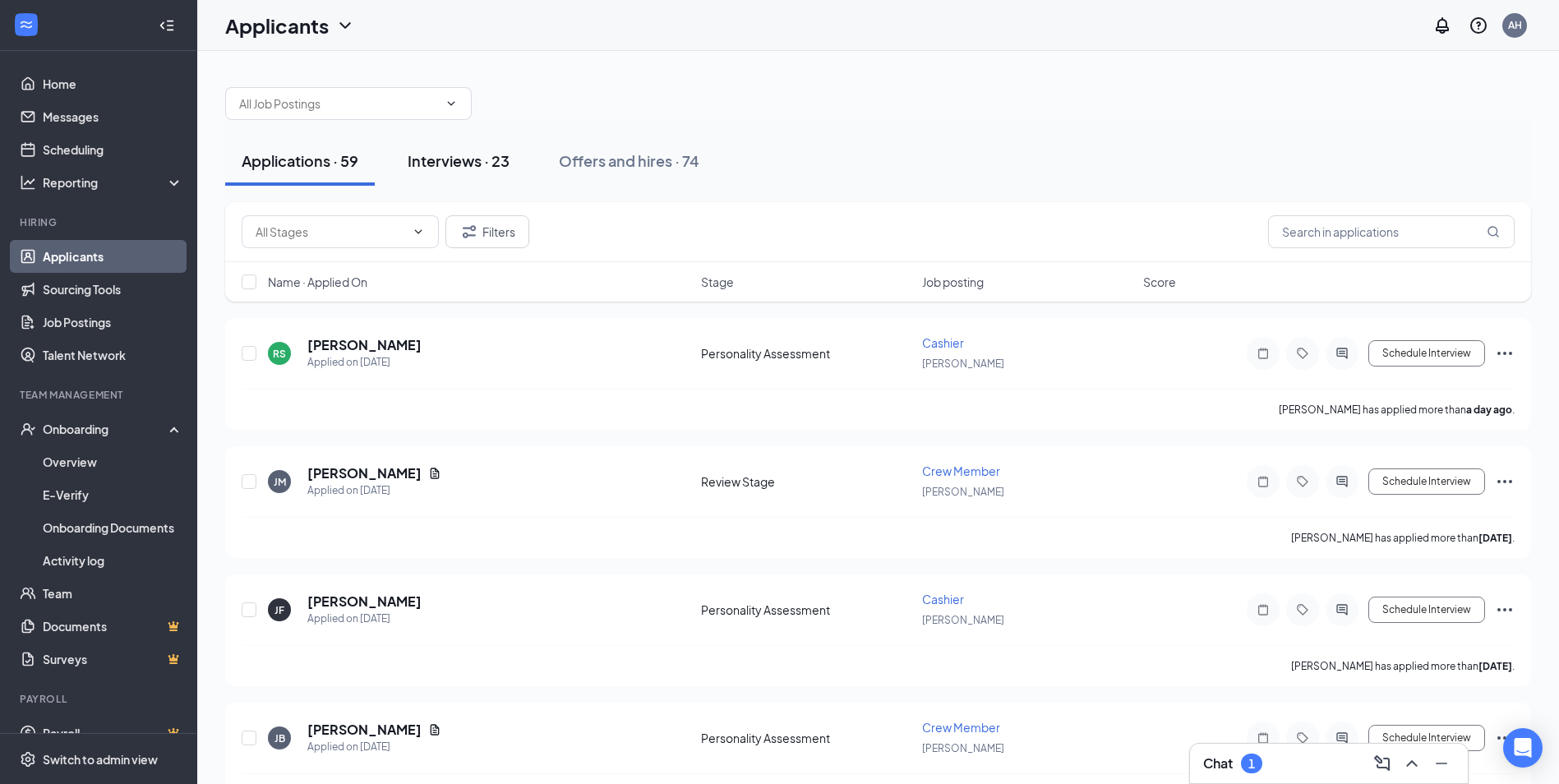
click at [465, 166] on div "Interviews · 23" at bounding box center [459, 160] width 102 height 21
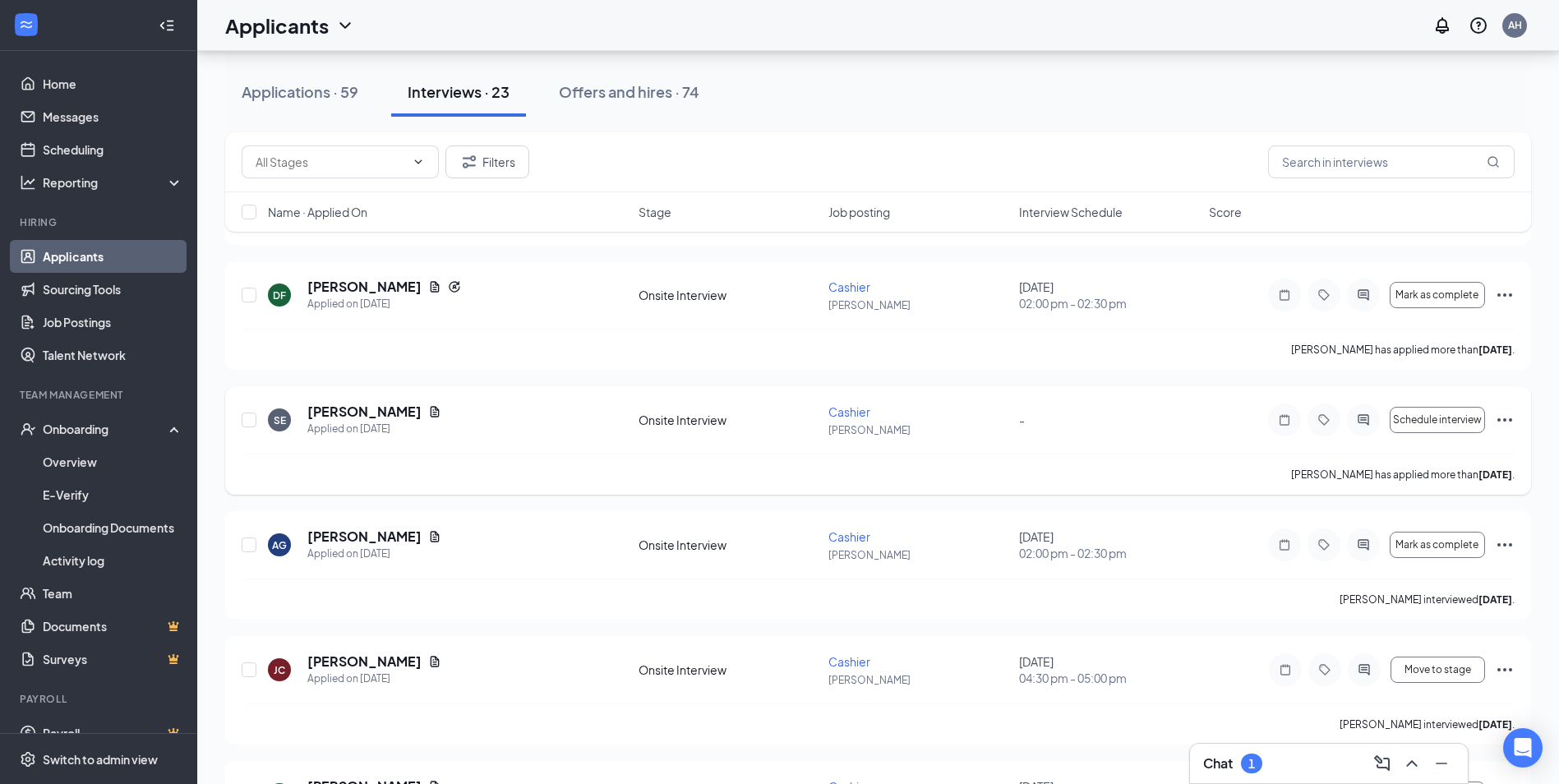
scroll to position [328, 0]
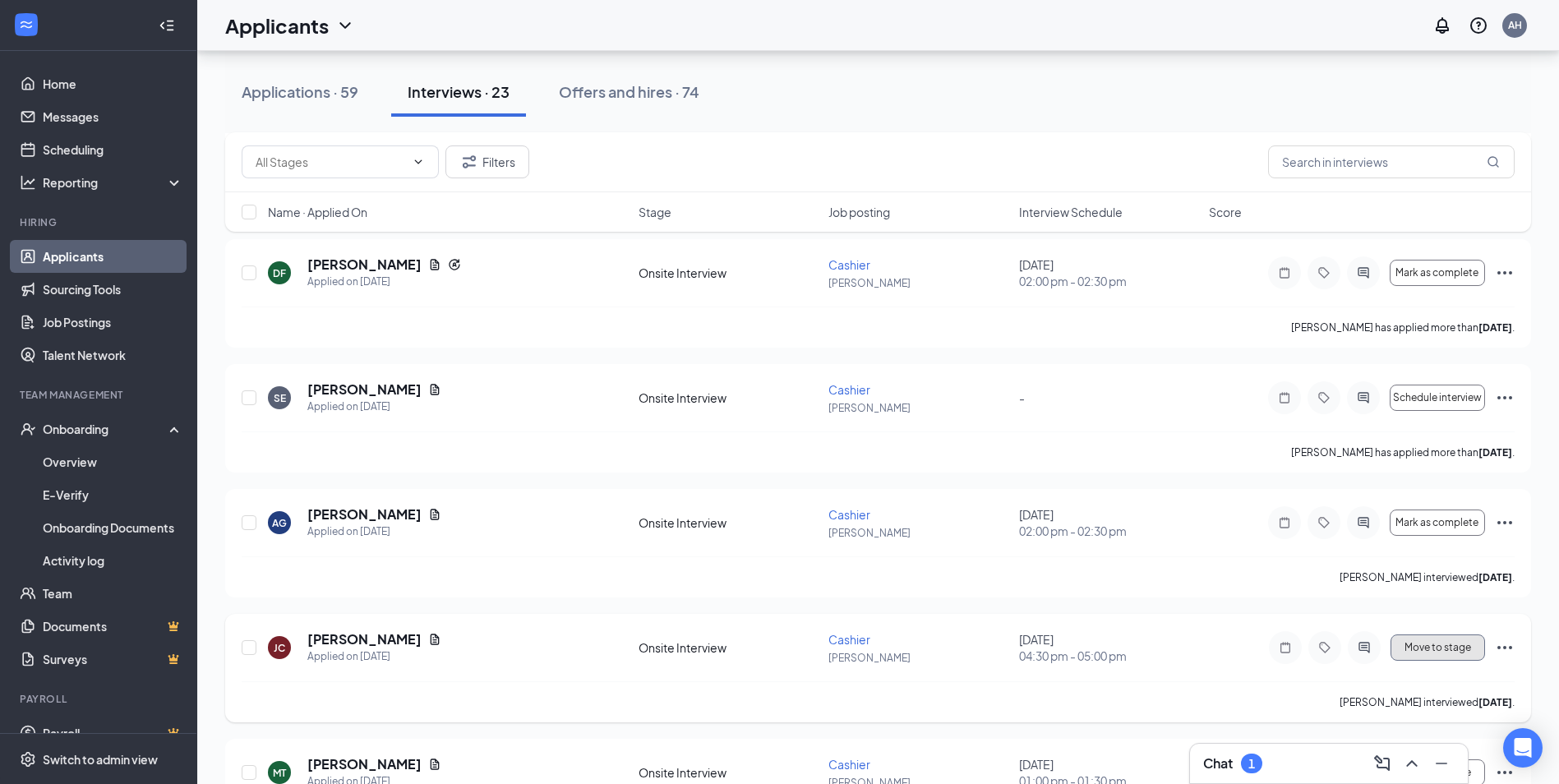
click at [1461, 651] on span "Move to stage" at bounding box center [1437, 647] width 67 height 11
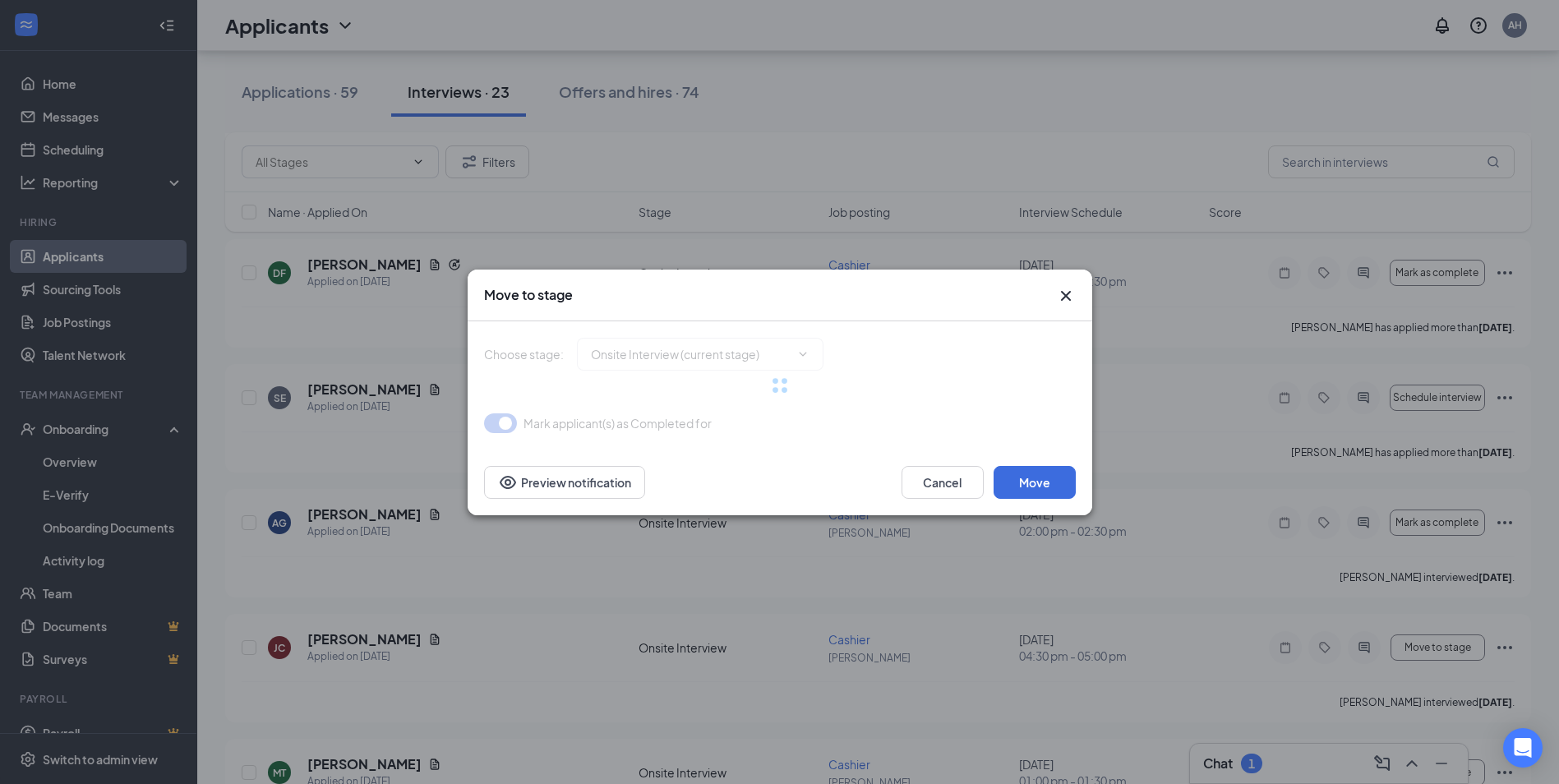
type input "Hiring Complete (final stage)"
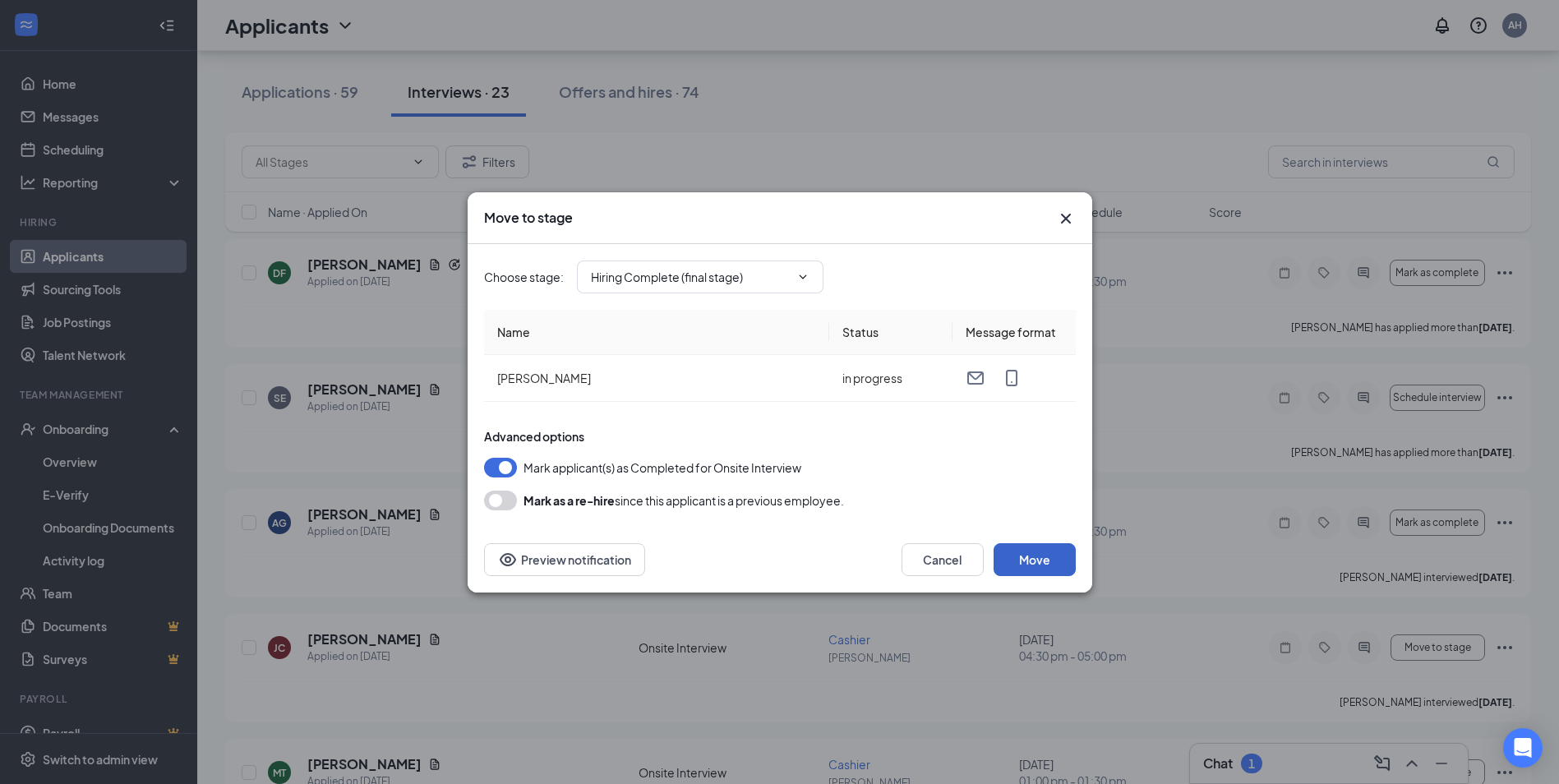
click at [1043, 556] on button "Move" at bounding box center [1034, 559] width 82 height 33
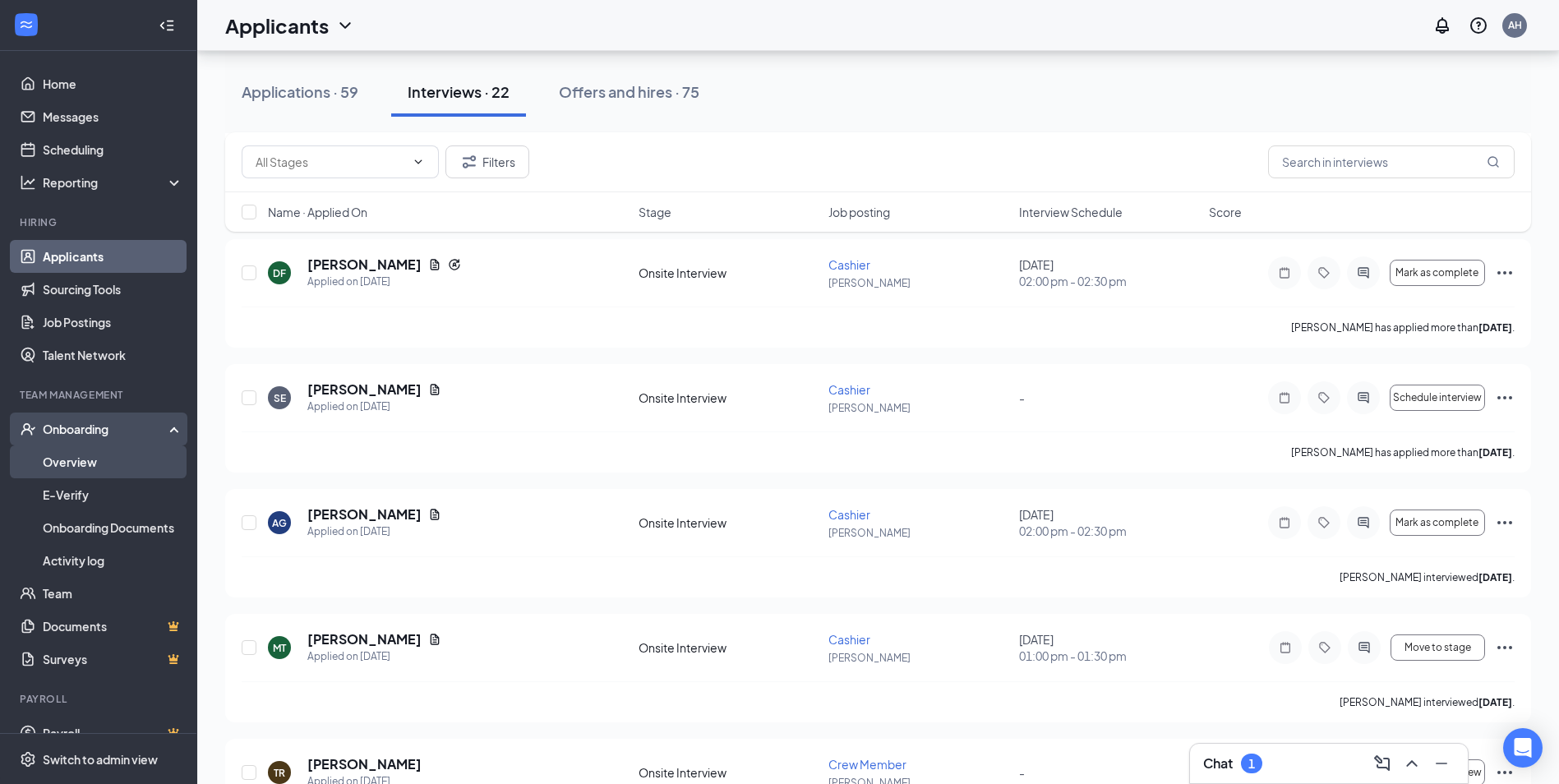
click at [84, 460] on link "Overview" at bounding box center [112, 461] width 141 height 33
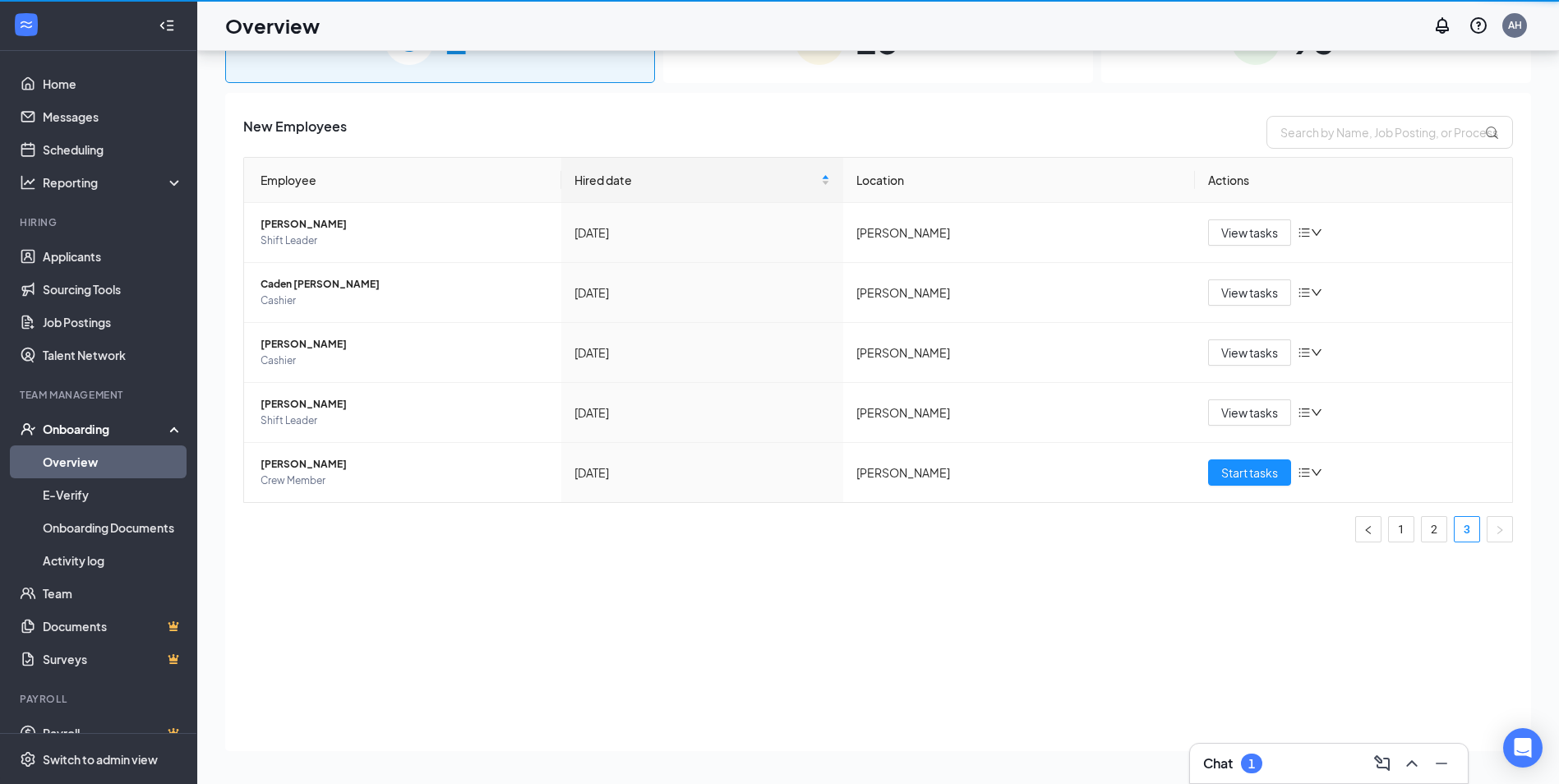
scroll to position [74, 0]
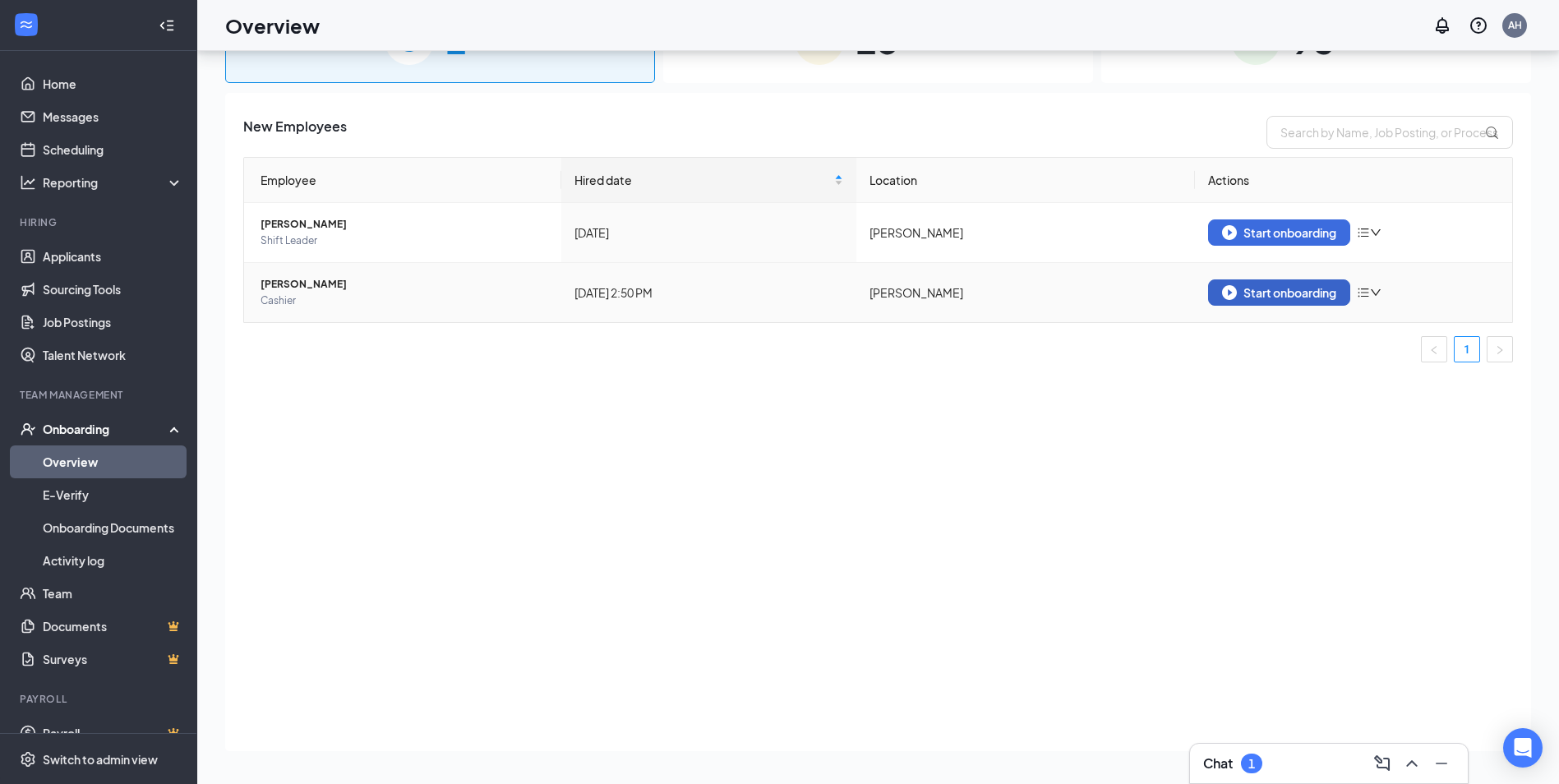
click at [1324, 288] on div "Start onboarding" at bounding box center [1279, 292] width 114 height 15
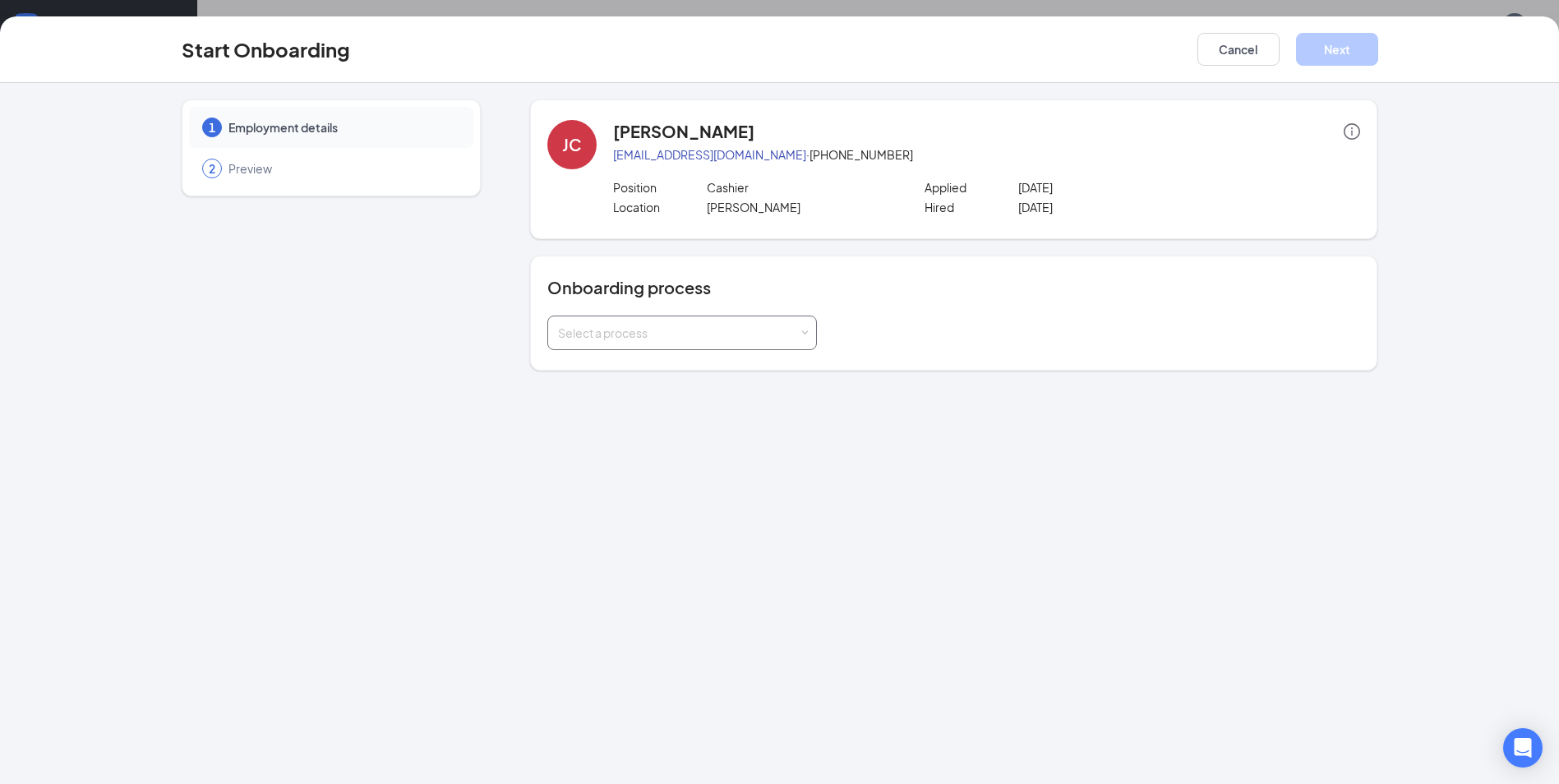
click at [762, 349] on div "Select a process" at bounding box center [682, 332] width 270 height 35
click at [716, 387] on li "Little Caesars" at bounding box center [682, 397] width 270 height 29
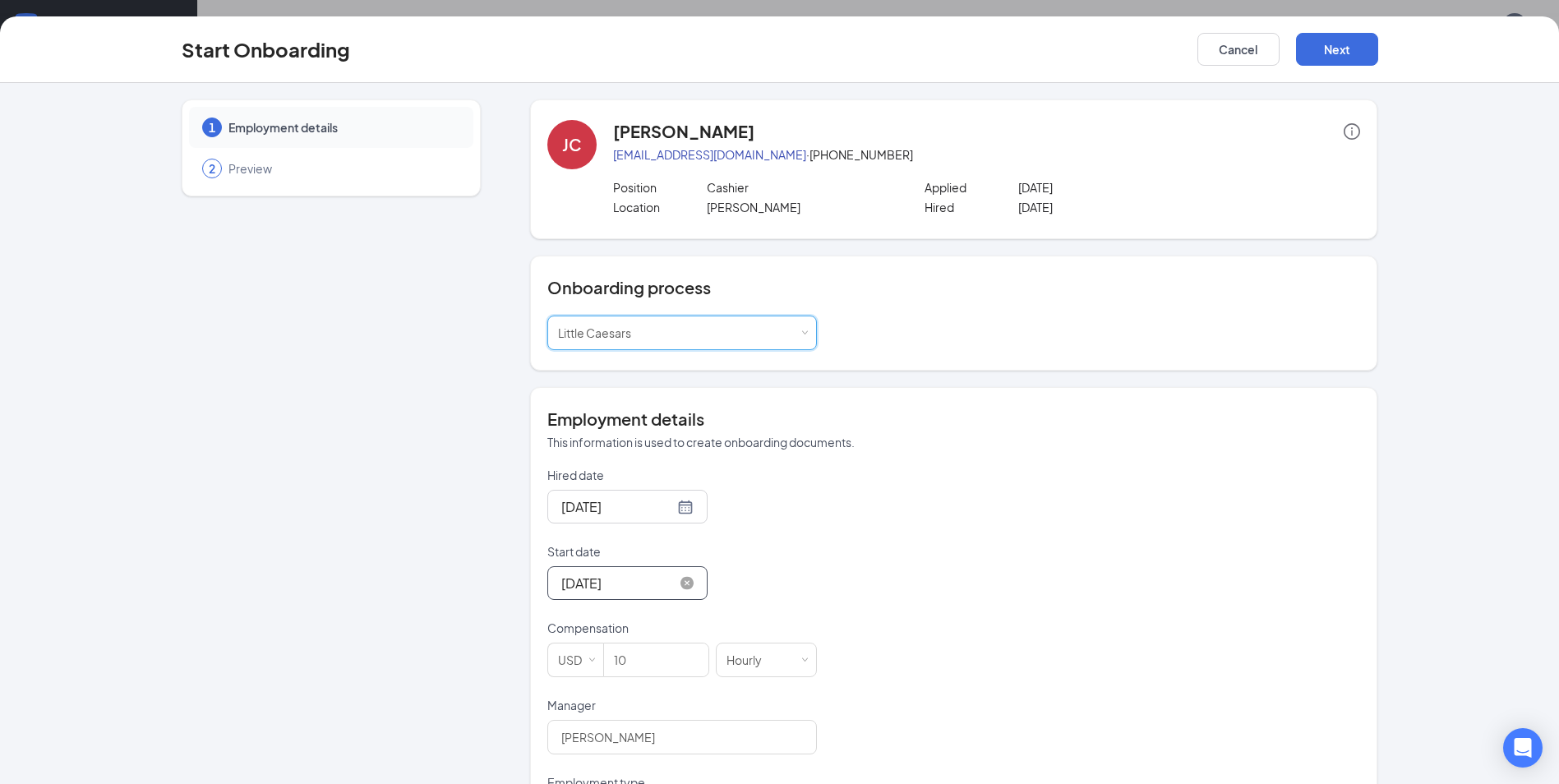
click at [633, 588] on input "[DATE]" at bounding box center [617, 583] width 112 height 21
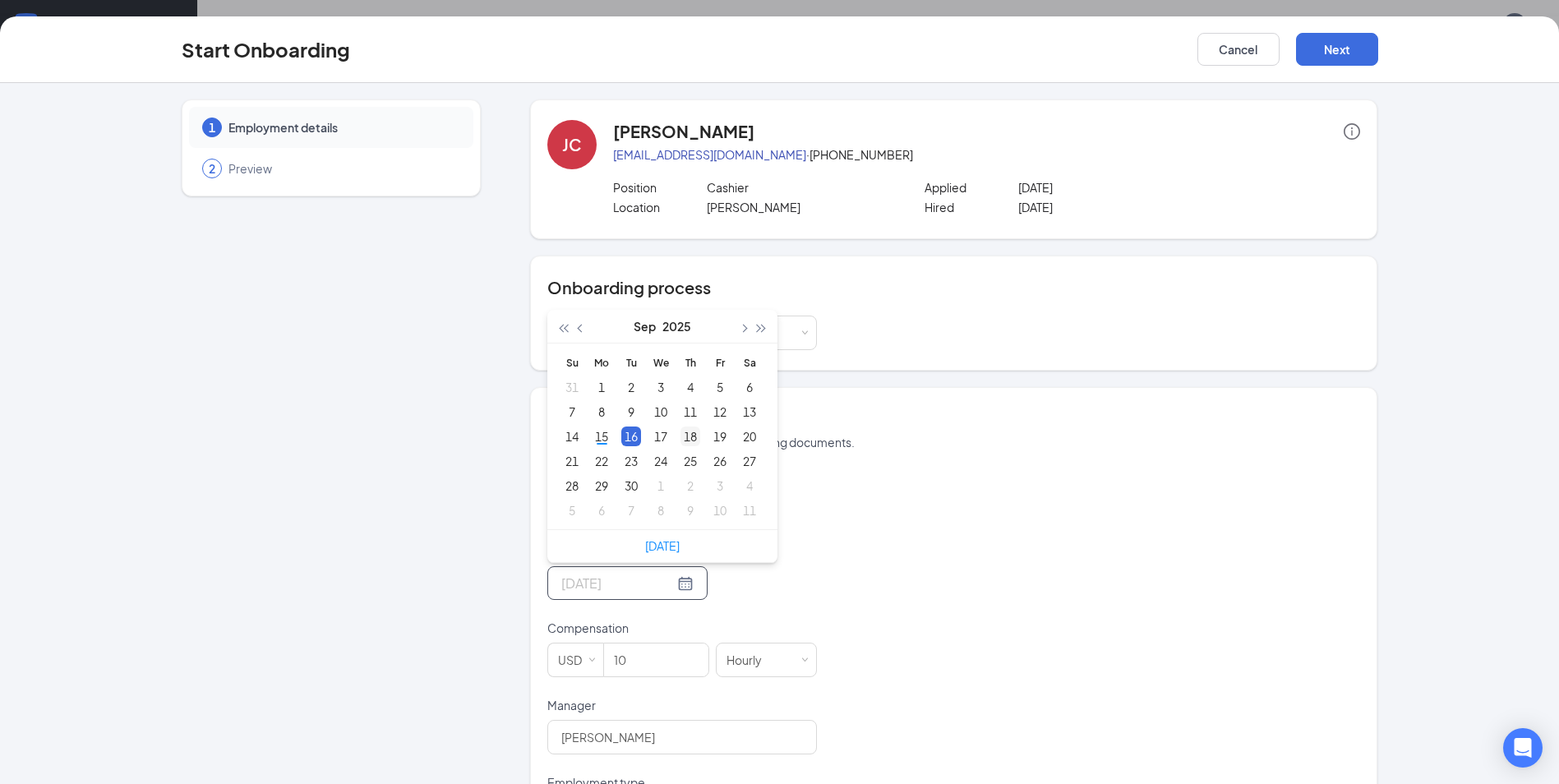
type input "[DATE]"
click at [693, 424] on td "18" at bounding box center [690, 436] width 29 height 25
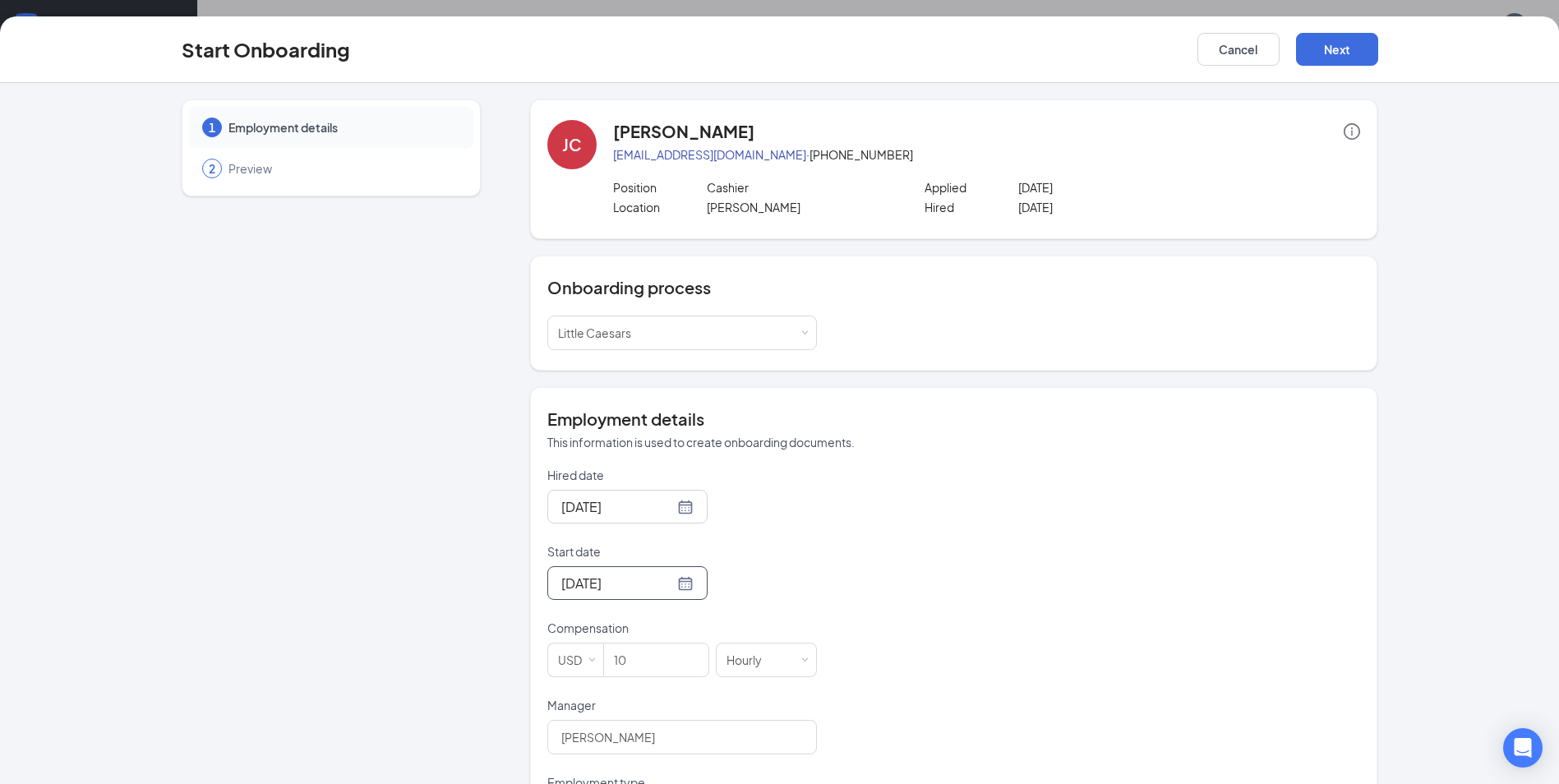
scroll to position [246, 0]
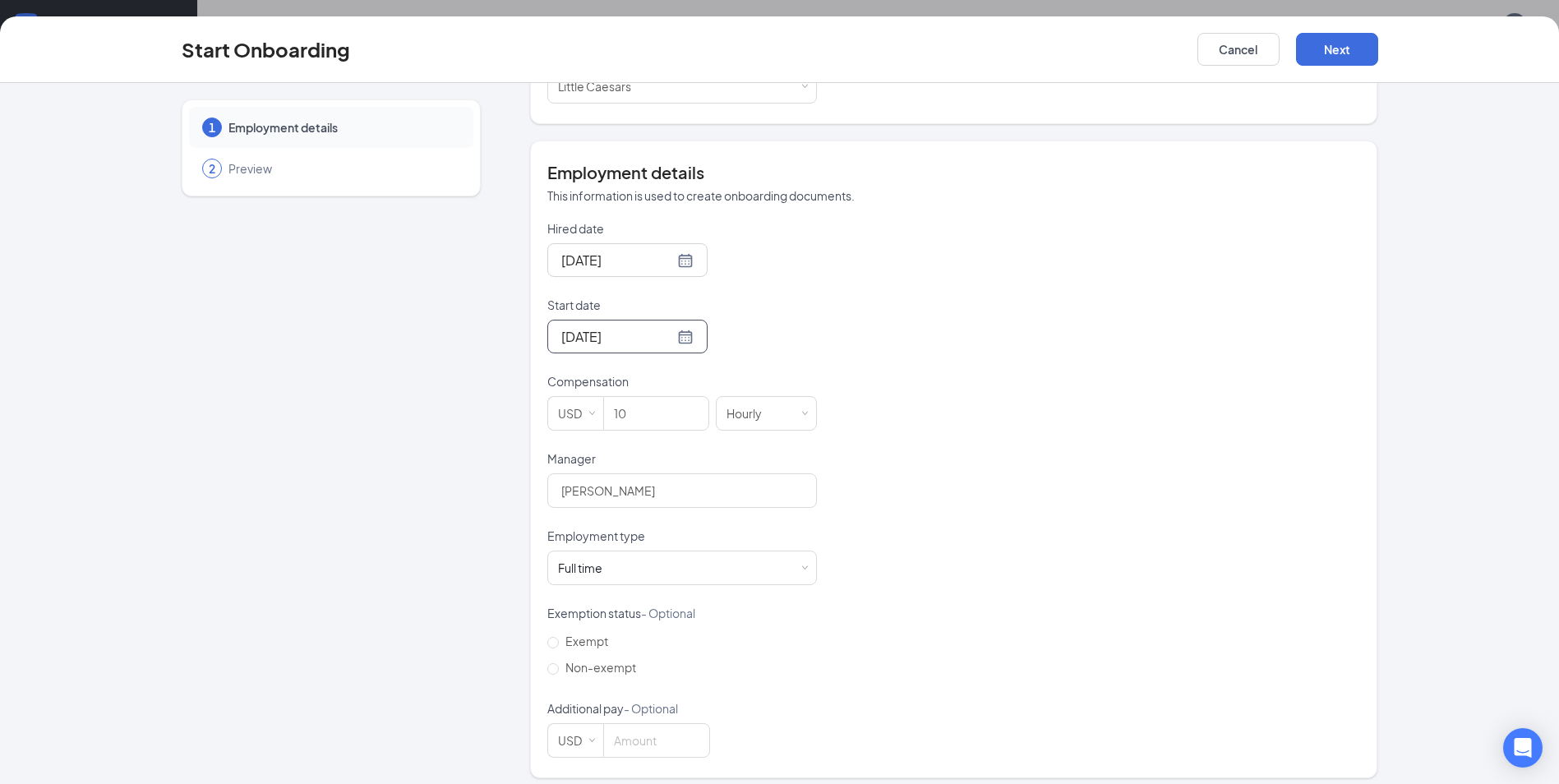
click at [900, 715] on div "Hired date [DATE] Start date [DATE] [DATE] Su Mo Tu We Th Fr Sa 31 1 2 3 4 5 6 …" at bounding box center [953, 489] width 813 height 538
click at [1348, 61] on button "Next" at bounding box center [1336, 49] width 82 height 33
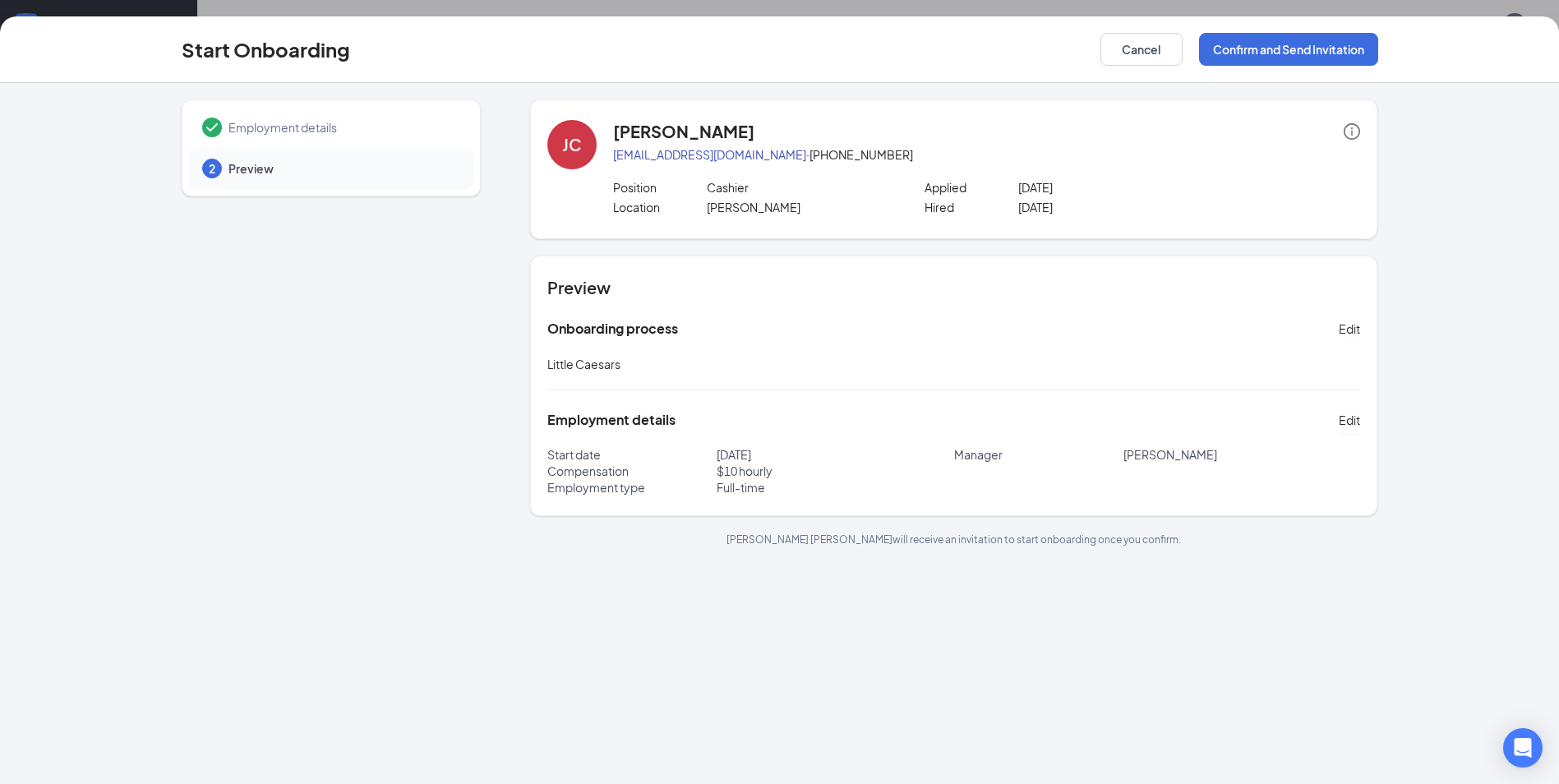
scroll to position [0, 0]
click at [1252, 32] on div "Start Onboarding Cancel Confirm and Send Invitation" at bounding box center [780, 49] width 1559 height 67
click at [1249, 44] on button "Confirm and Send Invitation" at bounding box center [1289, 49] width 179 height 33
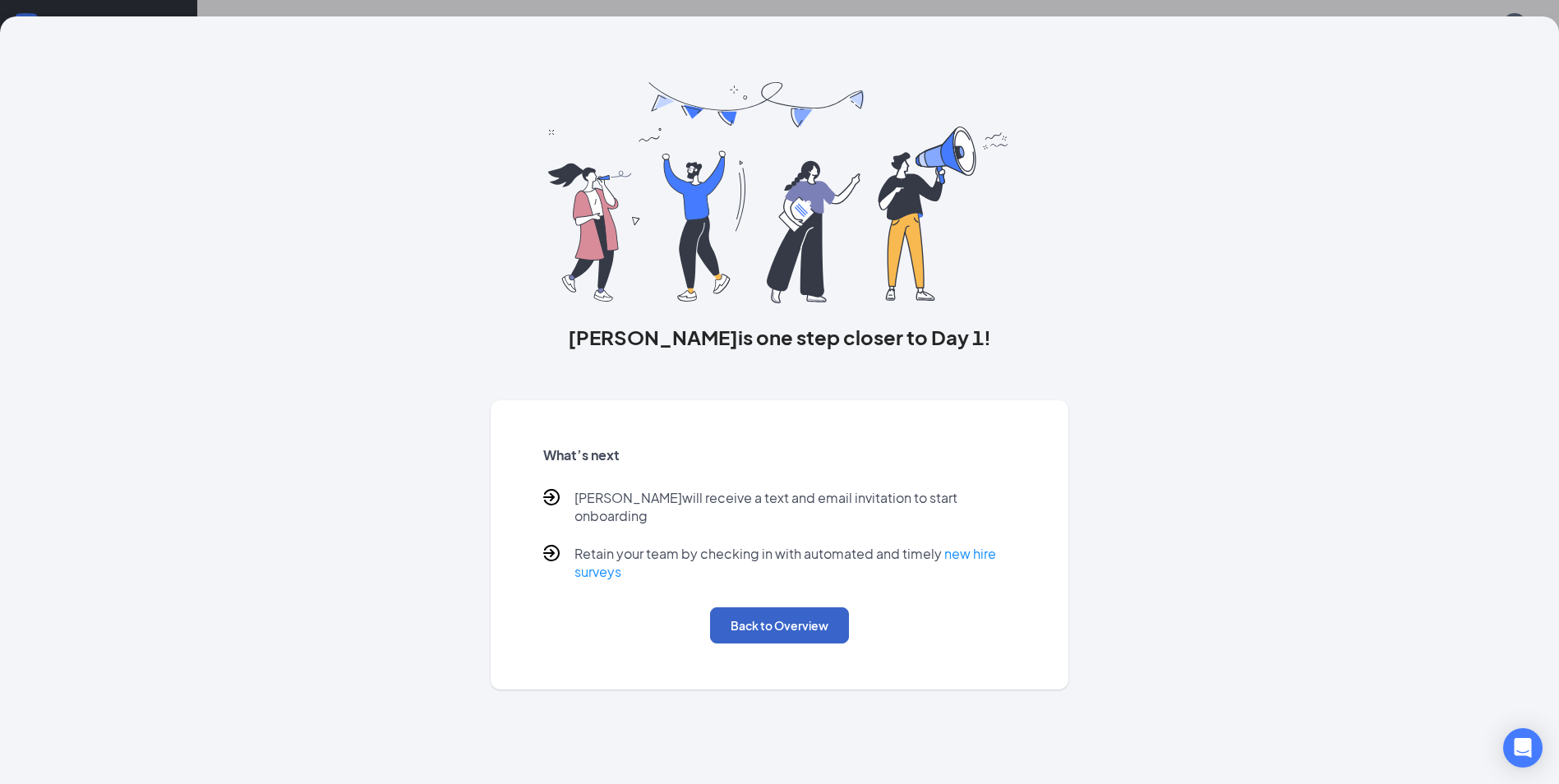
click at [830, 625] on button "Back to Overview" at bounding box center [779, 626] width 139 height 36
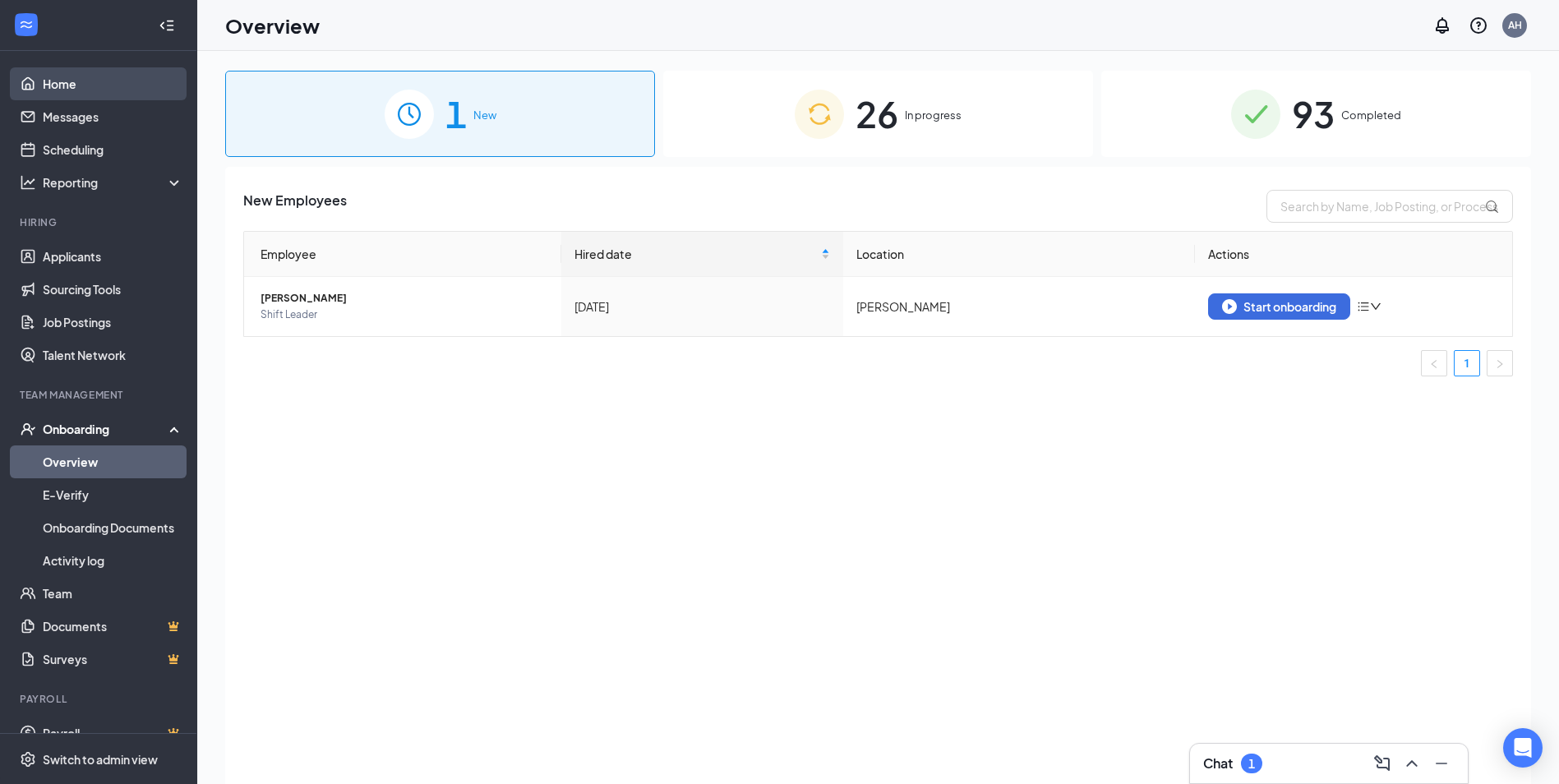
click at [73, 87] on link "Home" at bounding box center [112, 83] width 141 height 33
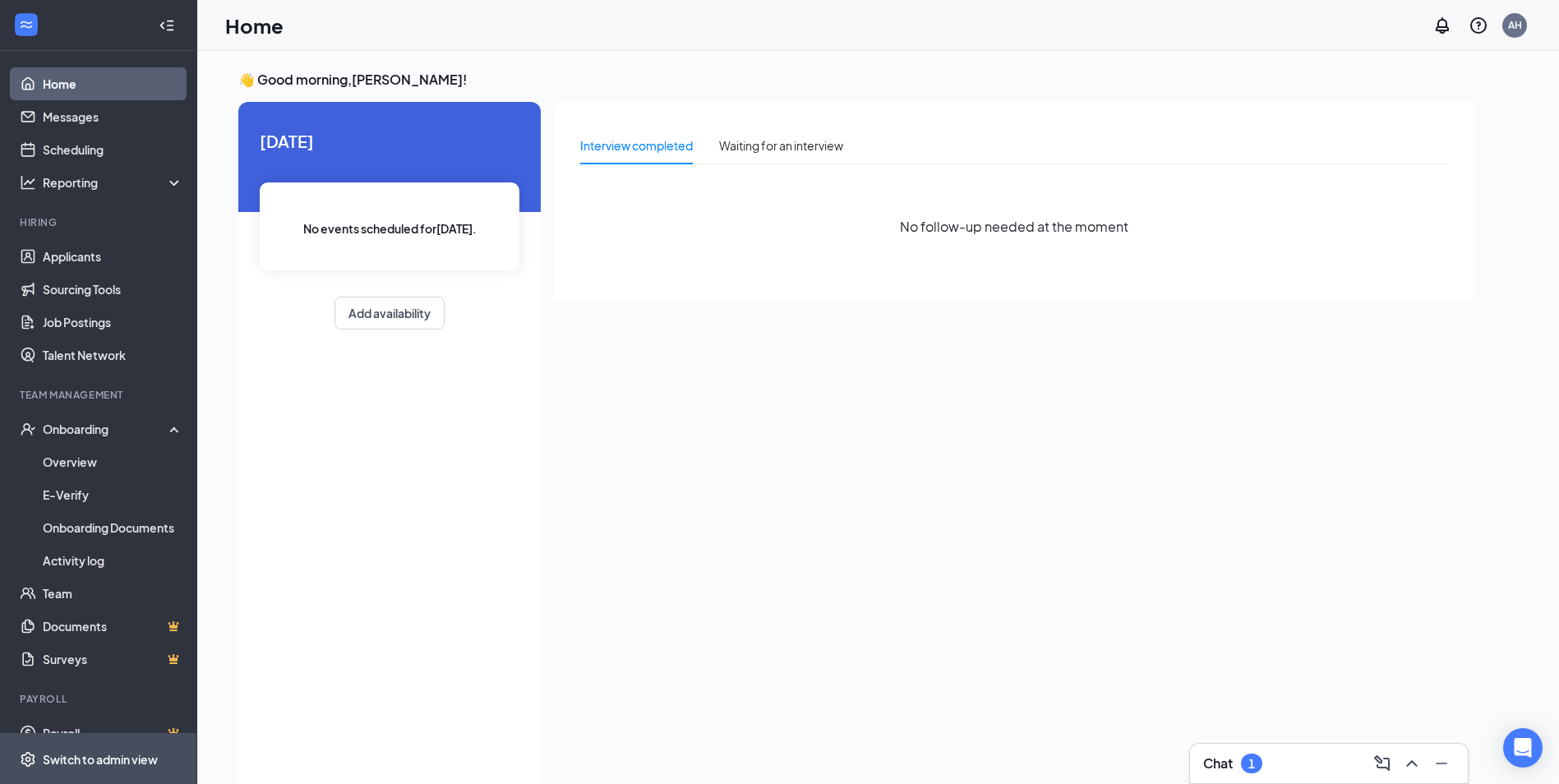
click at [108, 749] on span "Switch to admin view" at bounding box center [112, 759] width 141 height 50
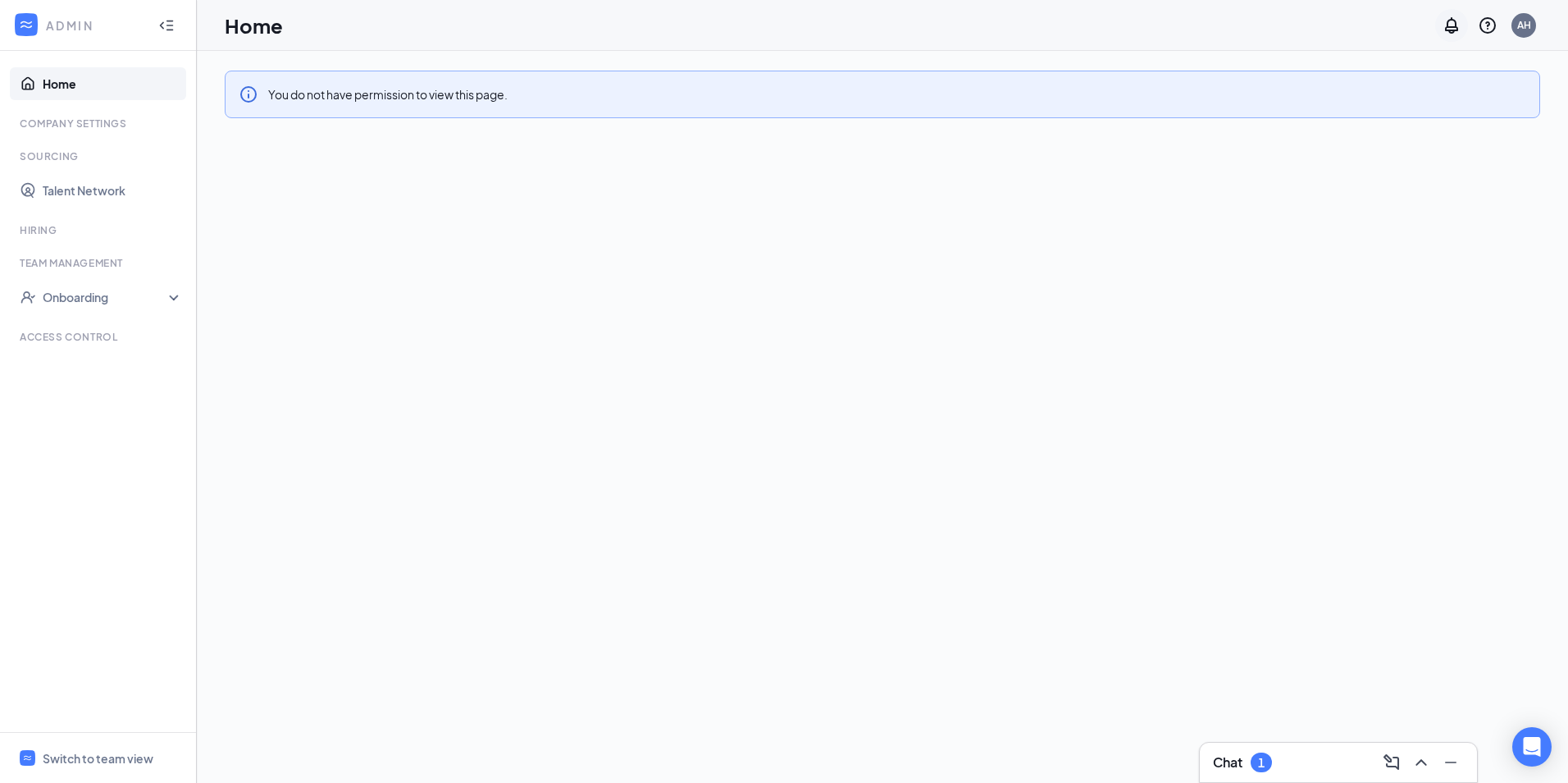
click at [1453, 28] on icon "Notifications" at bounding box center [1451, 25] width 20 height 20
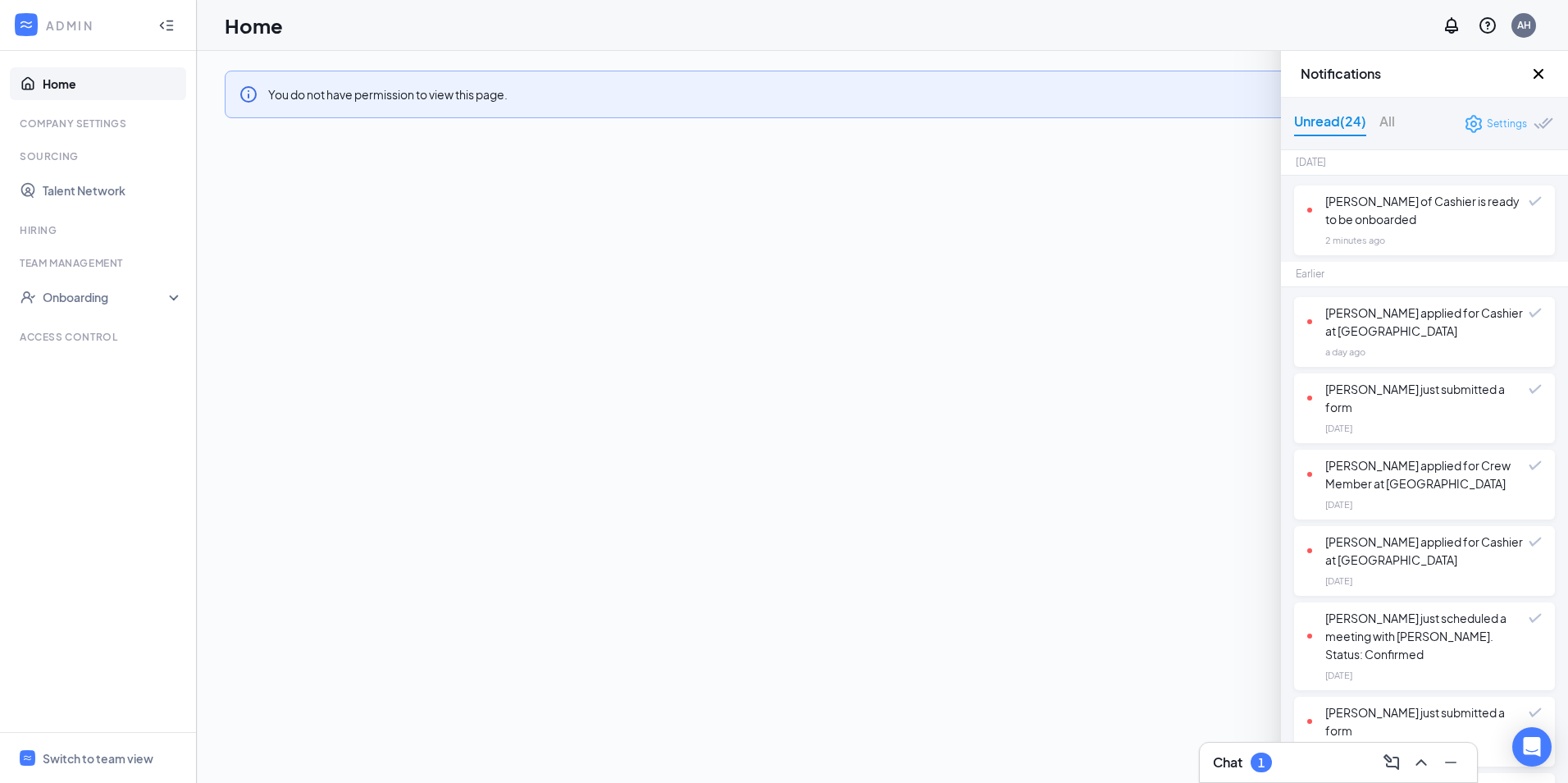
click at [1487, 121] on div "Settings" at bounding box center [1507, 123] width 40 height 16
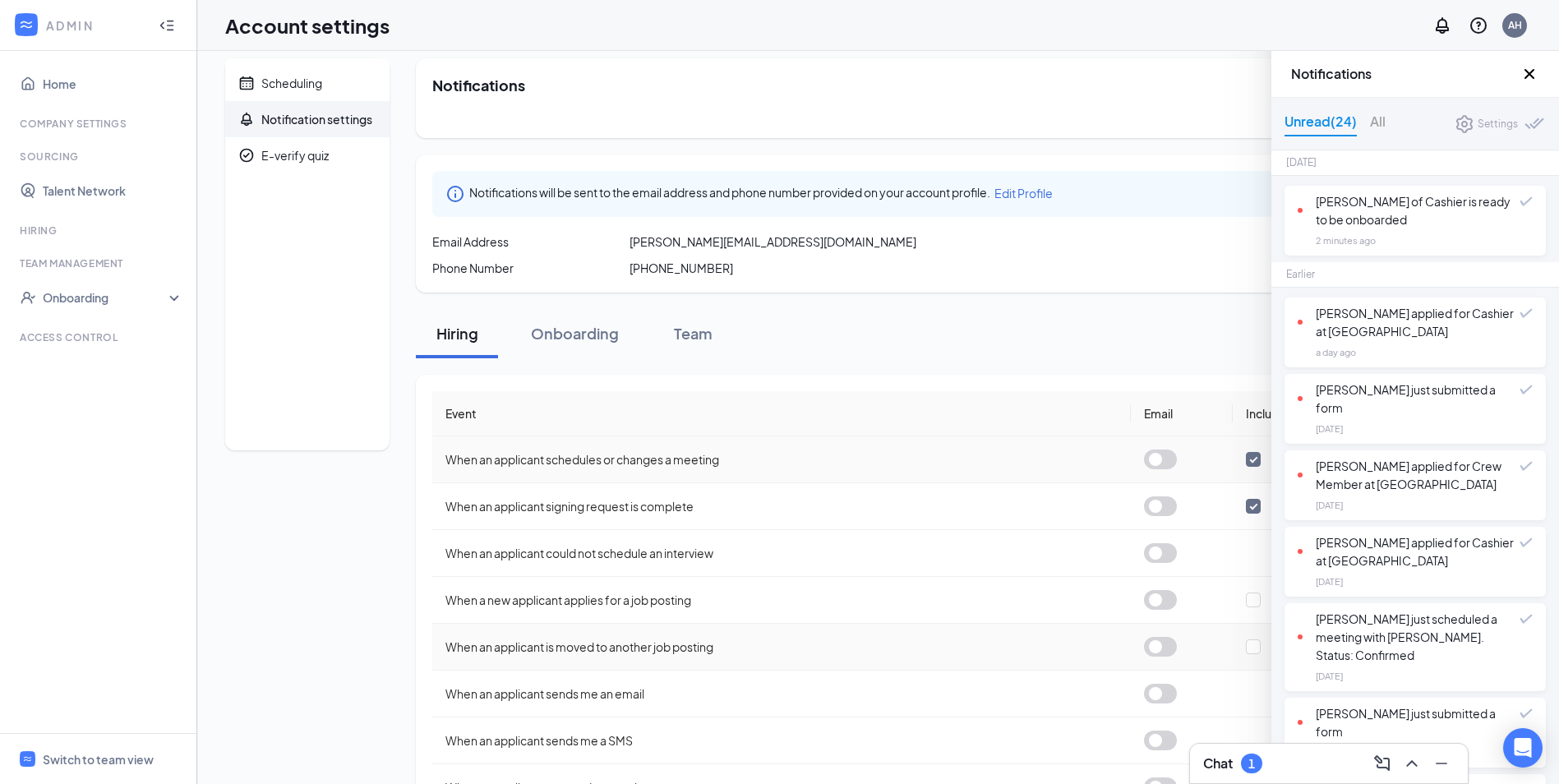
scroll to position [169, 0]
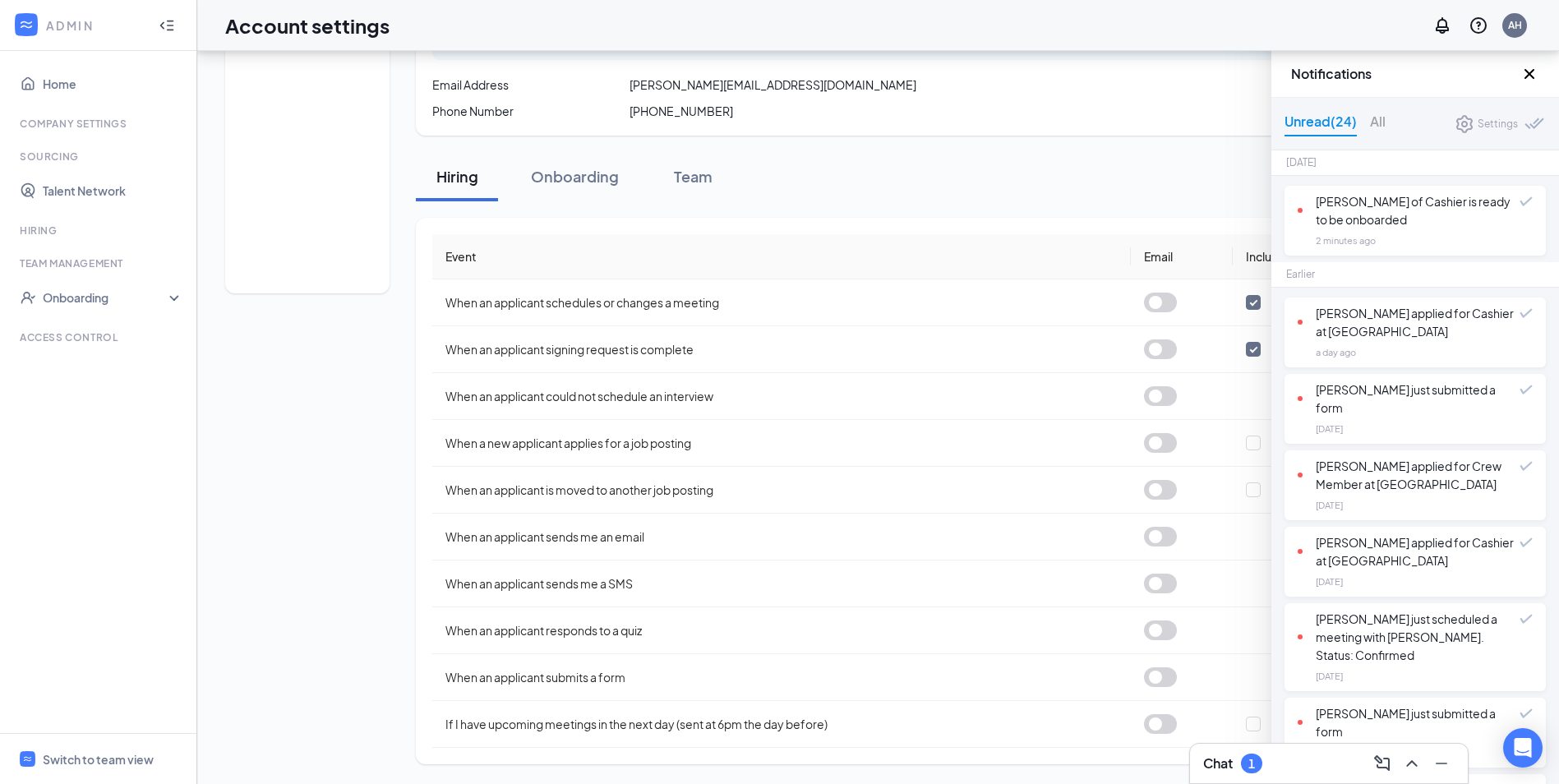
click at [1522, 69] on icon "Cross" at bounding box center [1529, 74] width 20 height 20
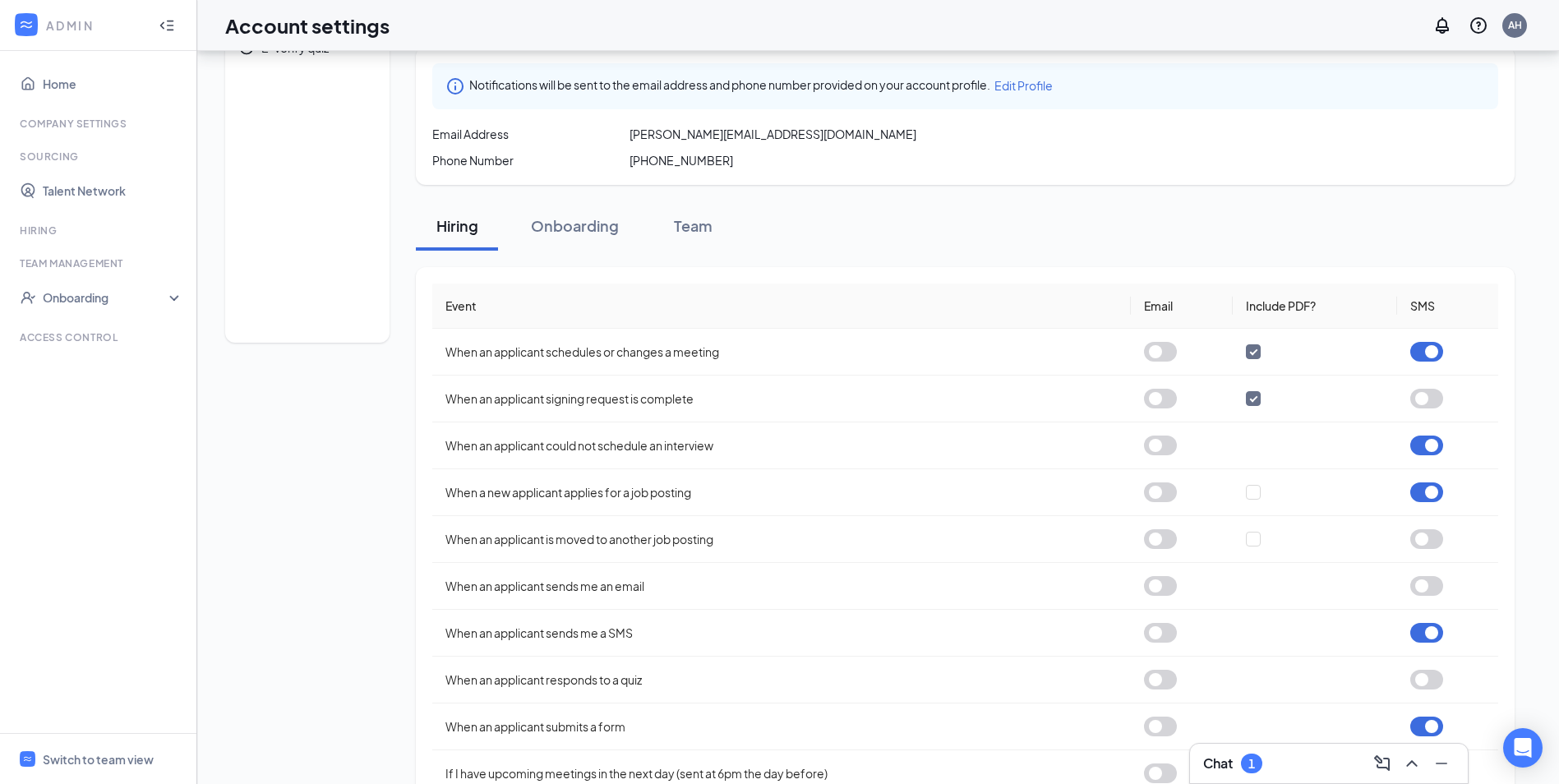
scroll to position [87, 0]
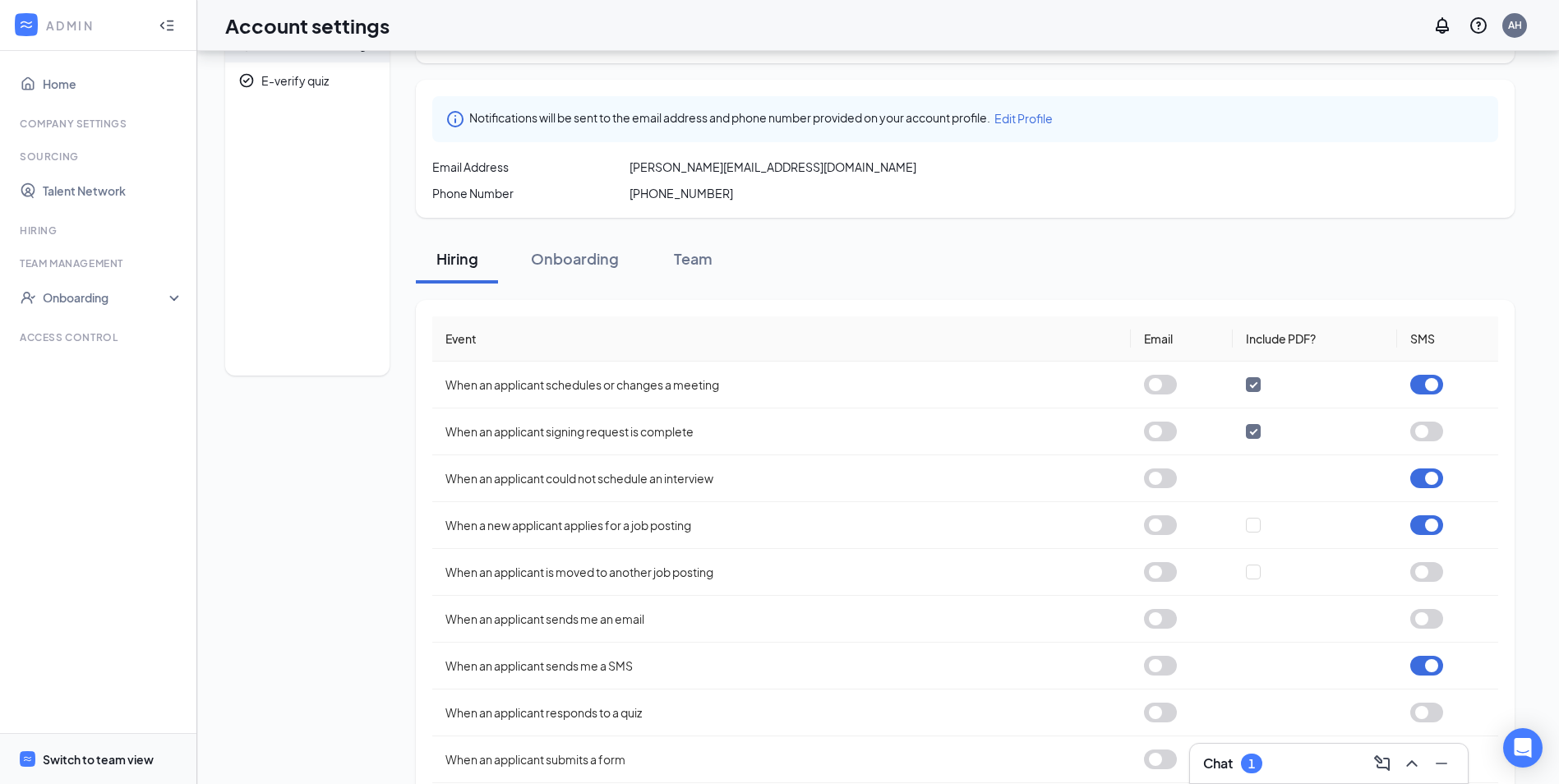
click at [102, 768] on span "Switch to team view" at bounding box center [112, 759] width 141 height 50
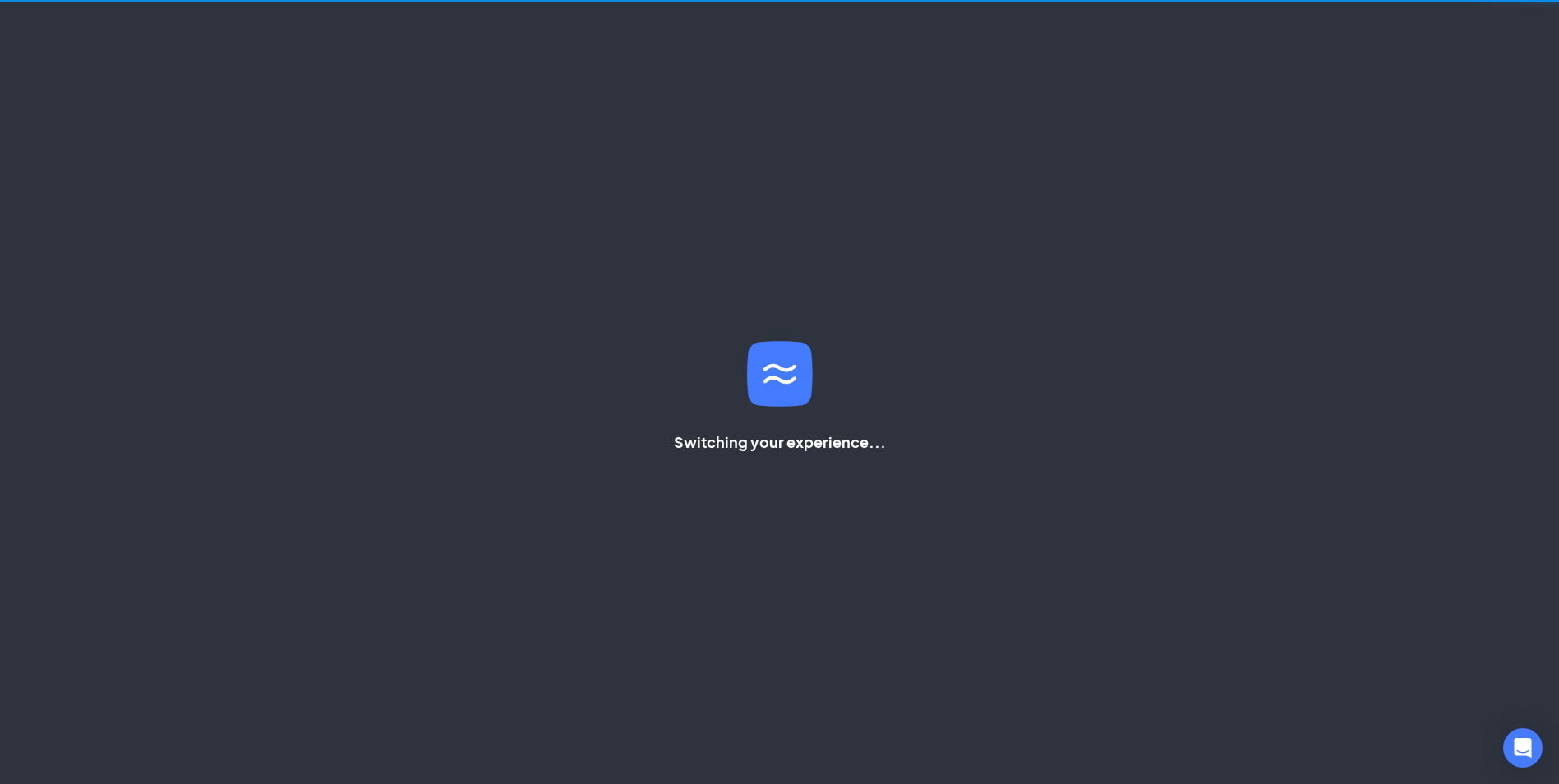
scroll to position [35, 0]
